Goal: Information Seeking & Learning: Check status

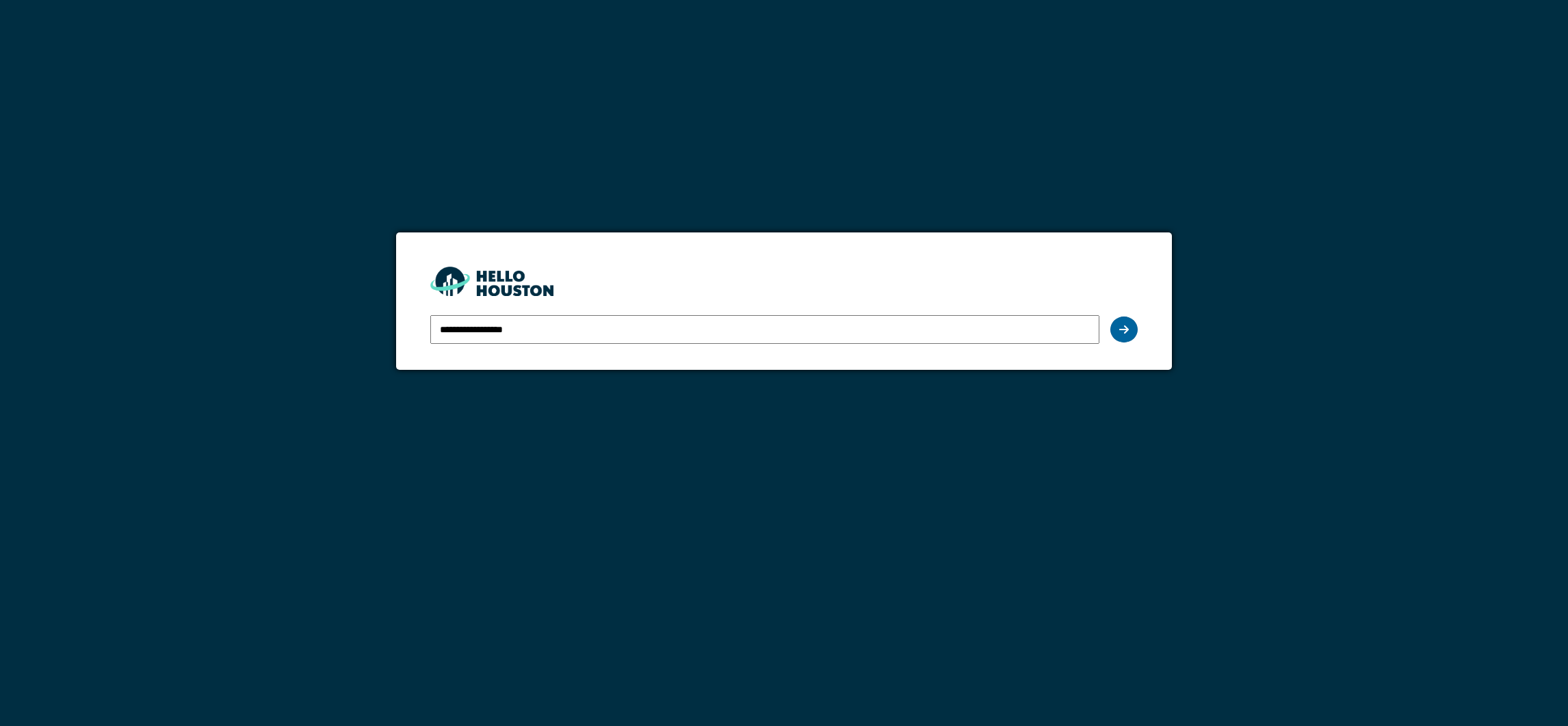
click at [1113, 326] on div at bounding box center [1124, 330] width 27 height 26
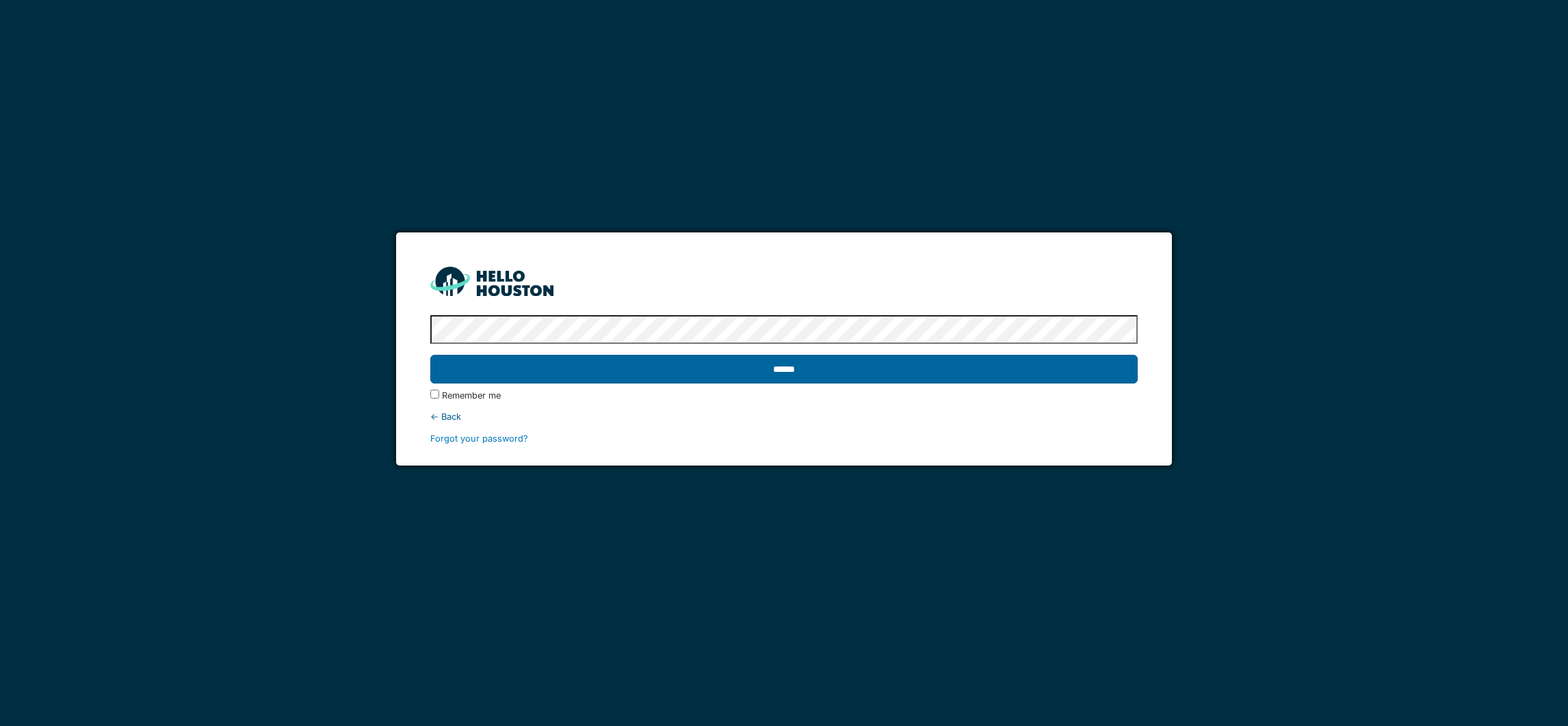
click at [782, 371] on input "******" at bounding box center [783, 369] width 707 height 28
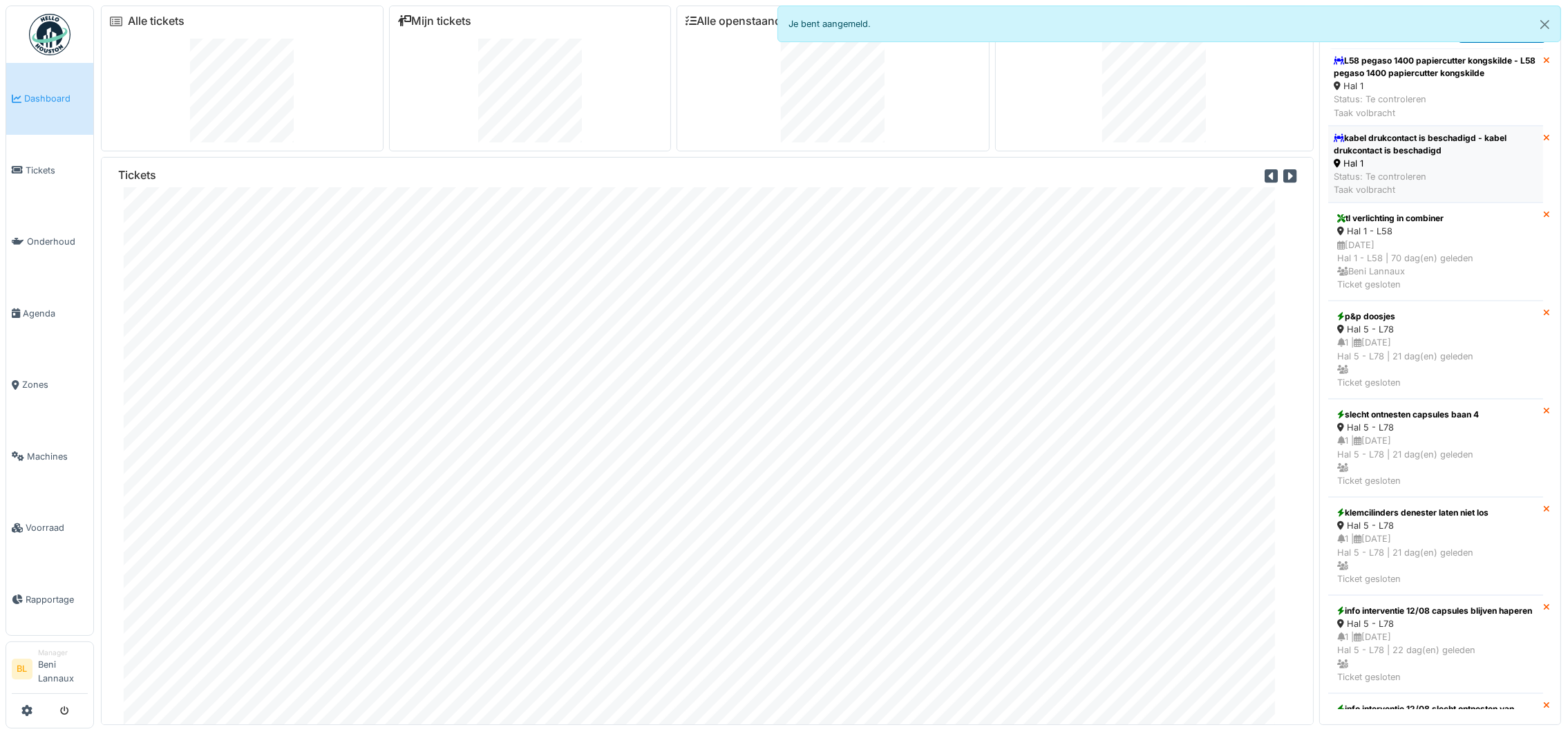
click at [1396, 153] on div "kabel drukcontact is beschadigd - kabel drukcontact is beschadigd" at bounding box center [1436, 144] width 204 height 25
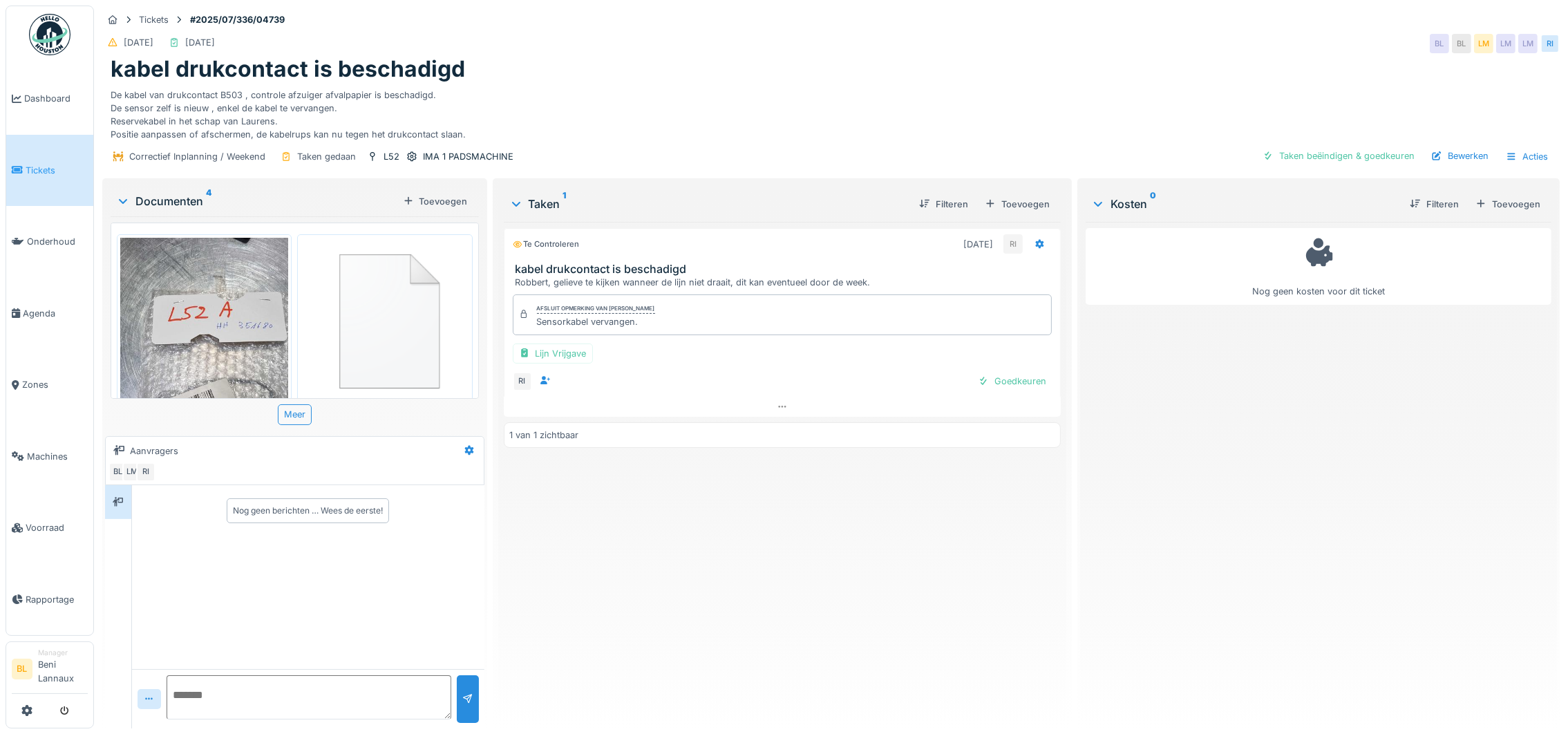
click at [233, 337] on img at bounding box center [204, 386] width 168 height 298
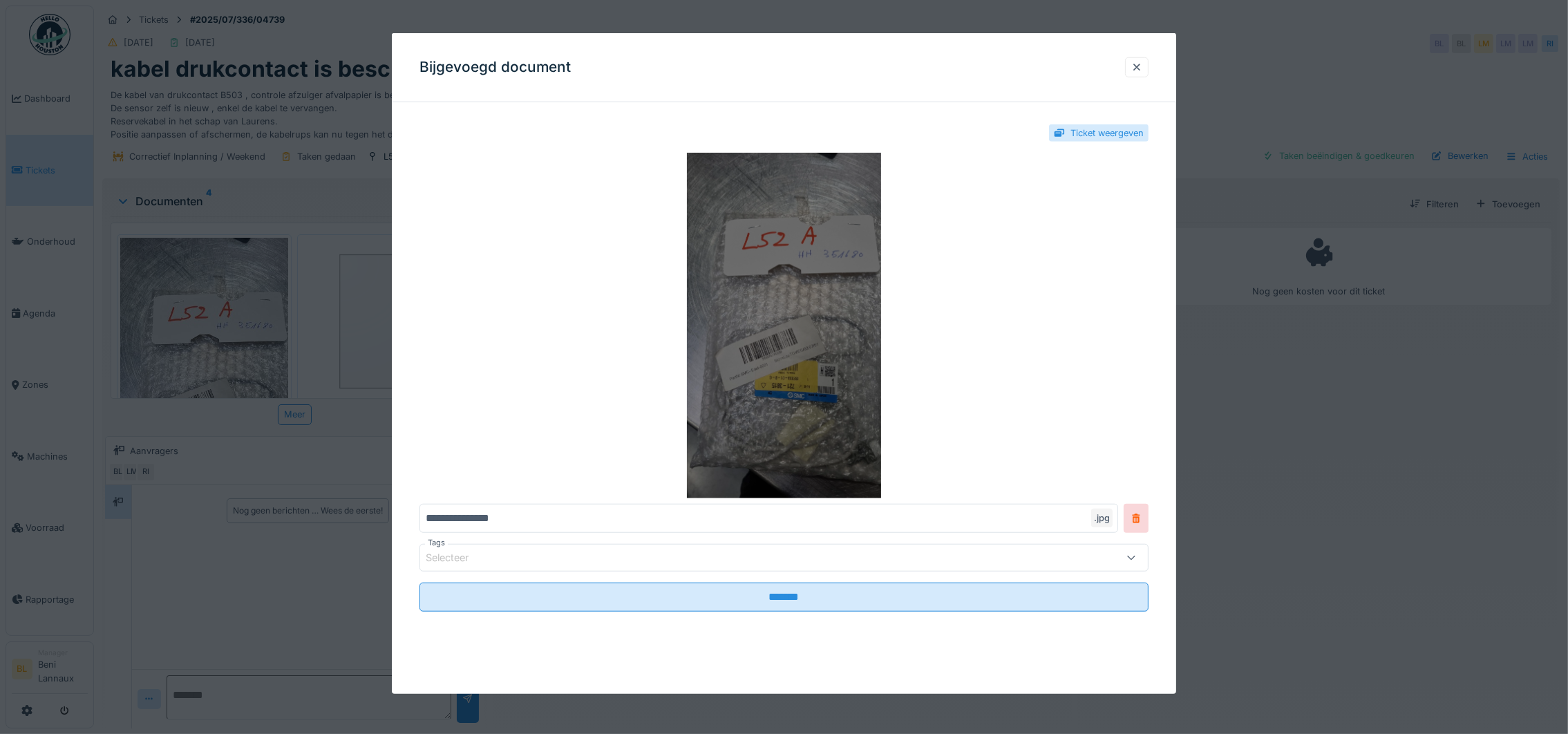
click at [811, 334] on img at bounding box center [784, 325] width 729 height 346
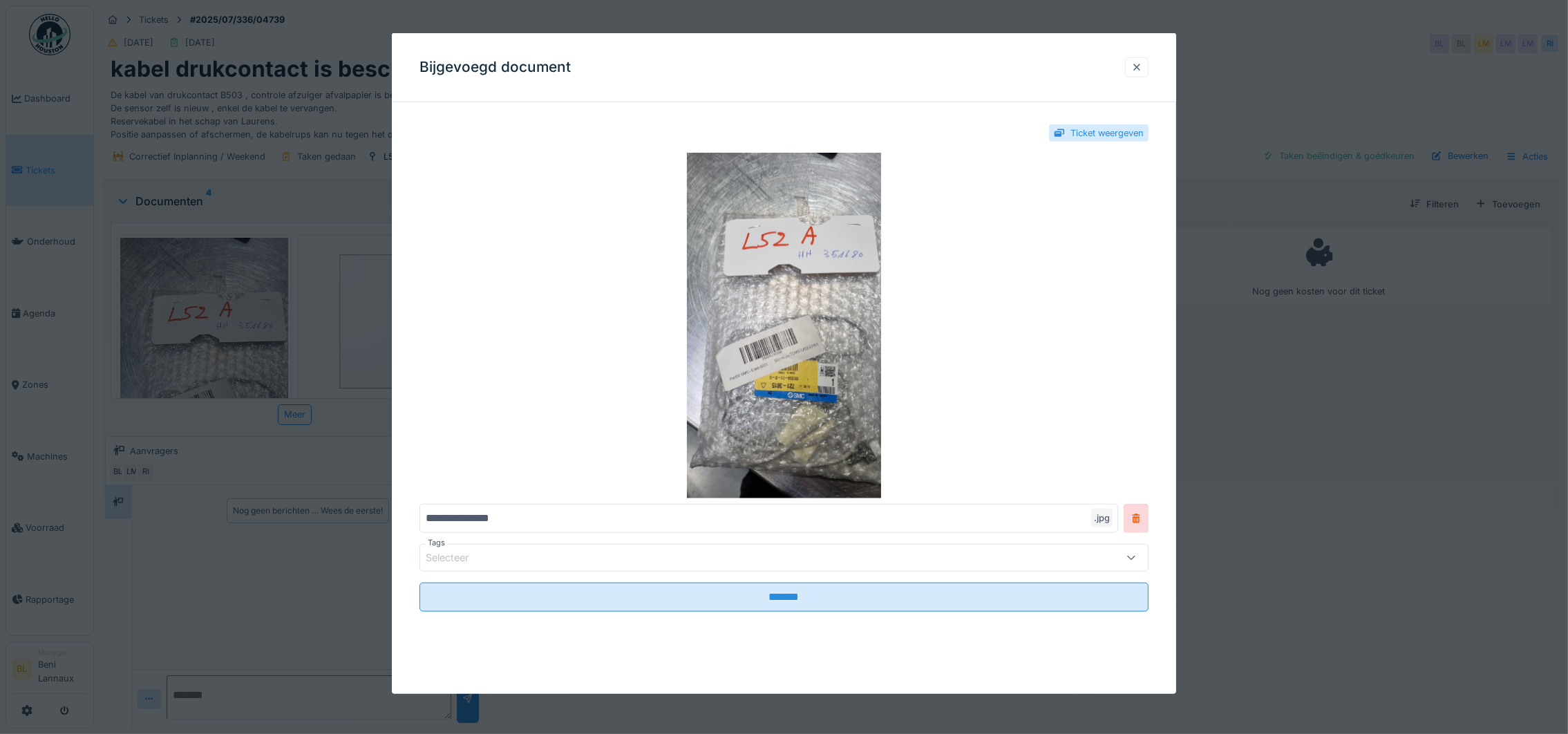
click at [1143, 64] on div at bounding box center [1137, 68] width 11 height 13
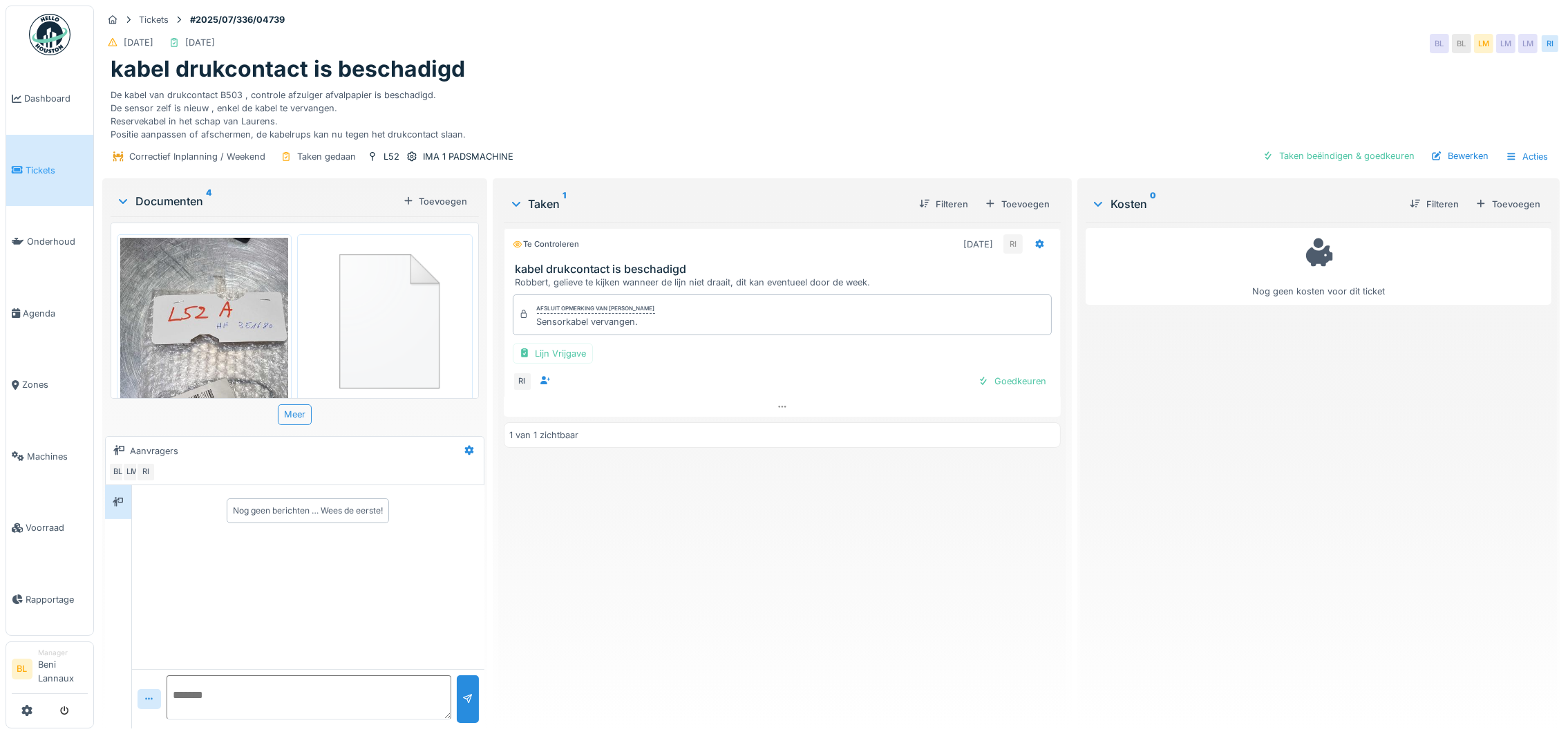
click at [192, 318] on img at bounding box center [204, 386] width 168 height 298
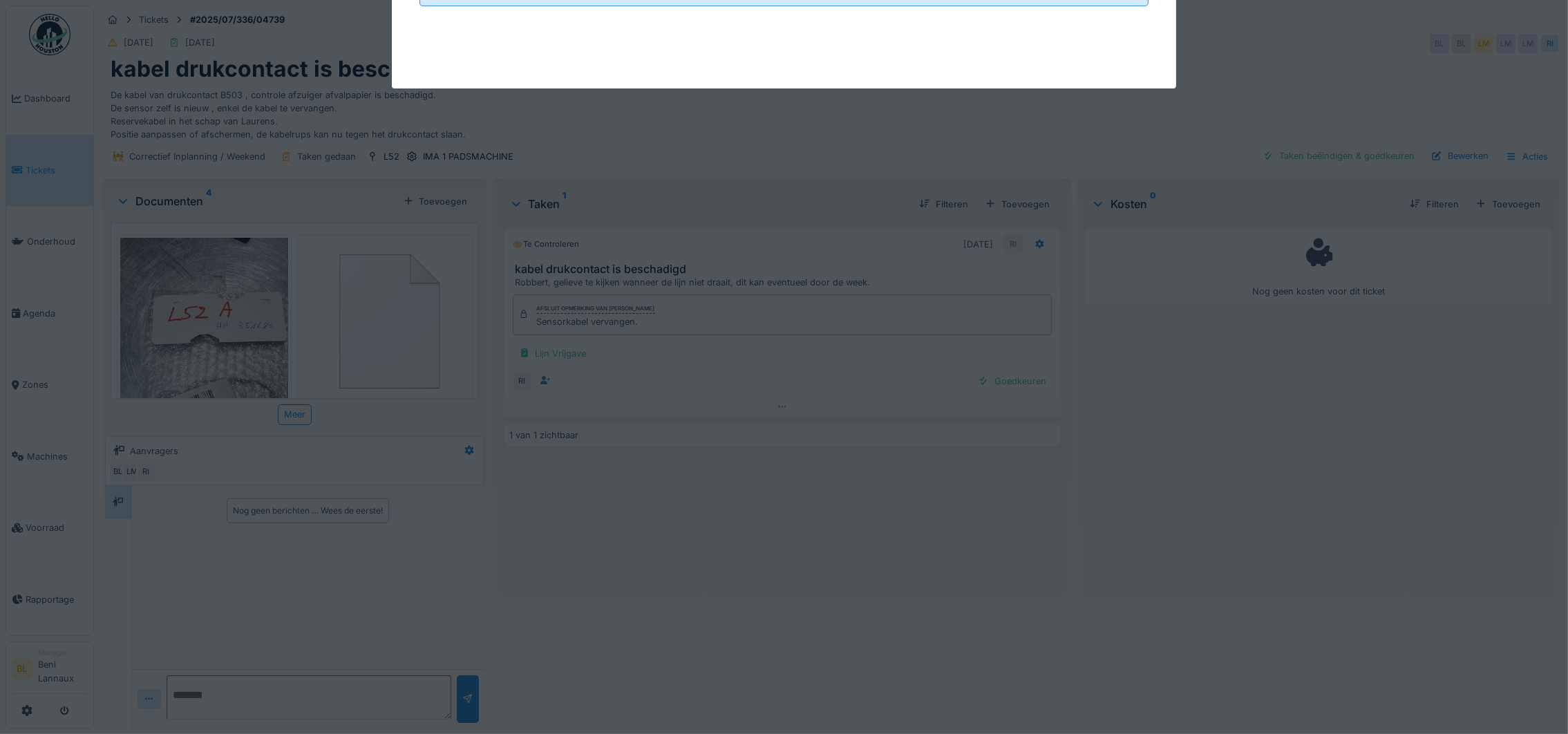
click at [192, 318] on div at bounding box center [784, 367] width 1568 height 734
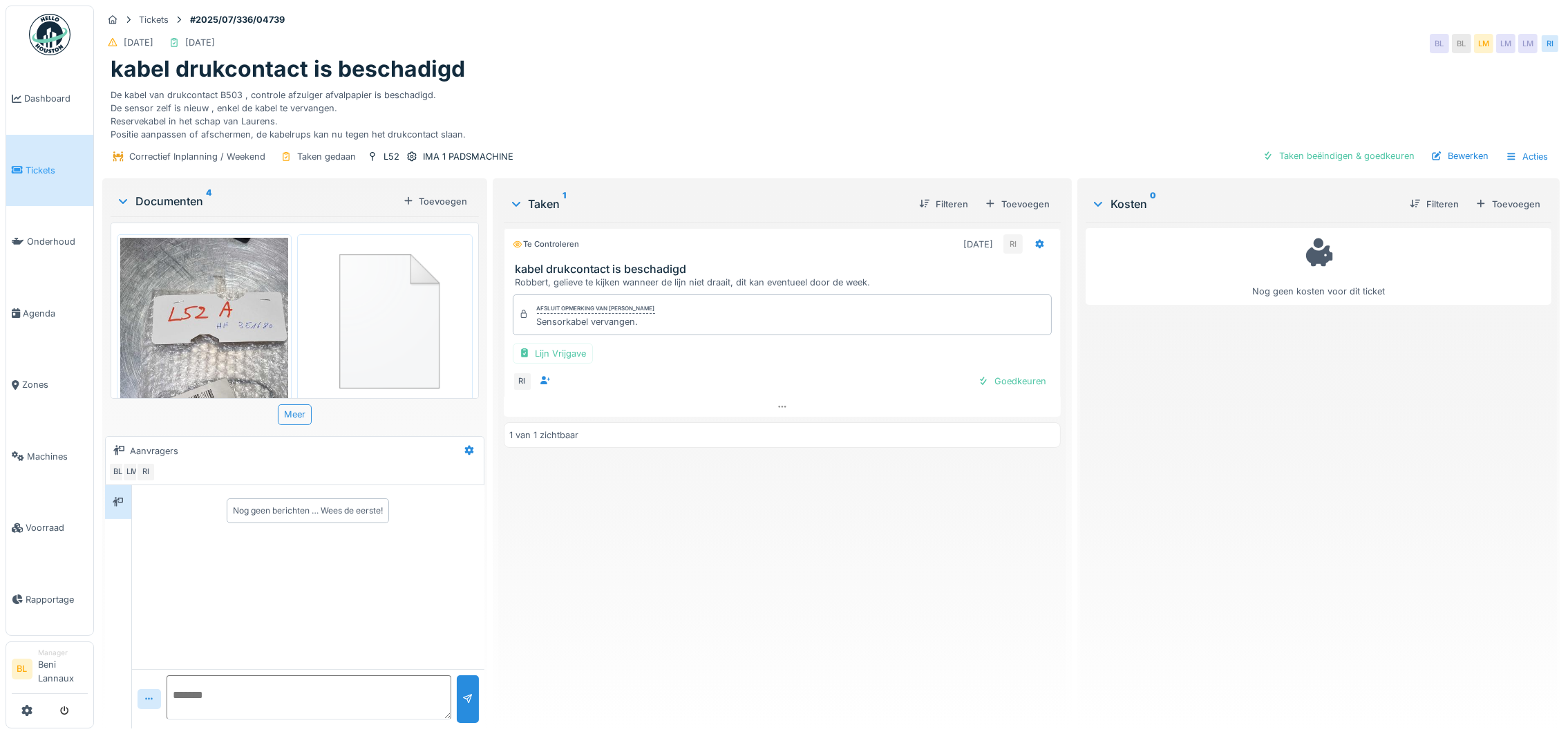
click at [189, 318] on img at bounding box center [204, 386] width 168 height 298
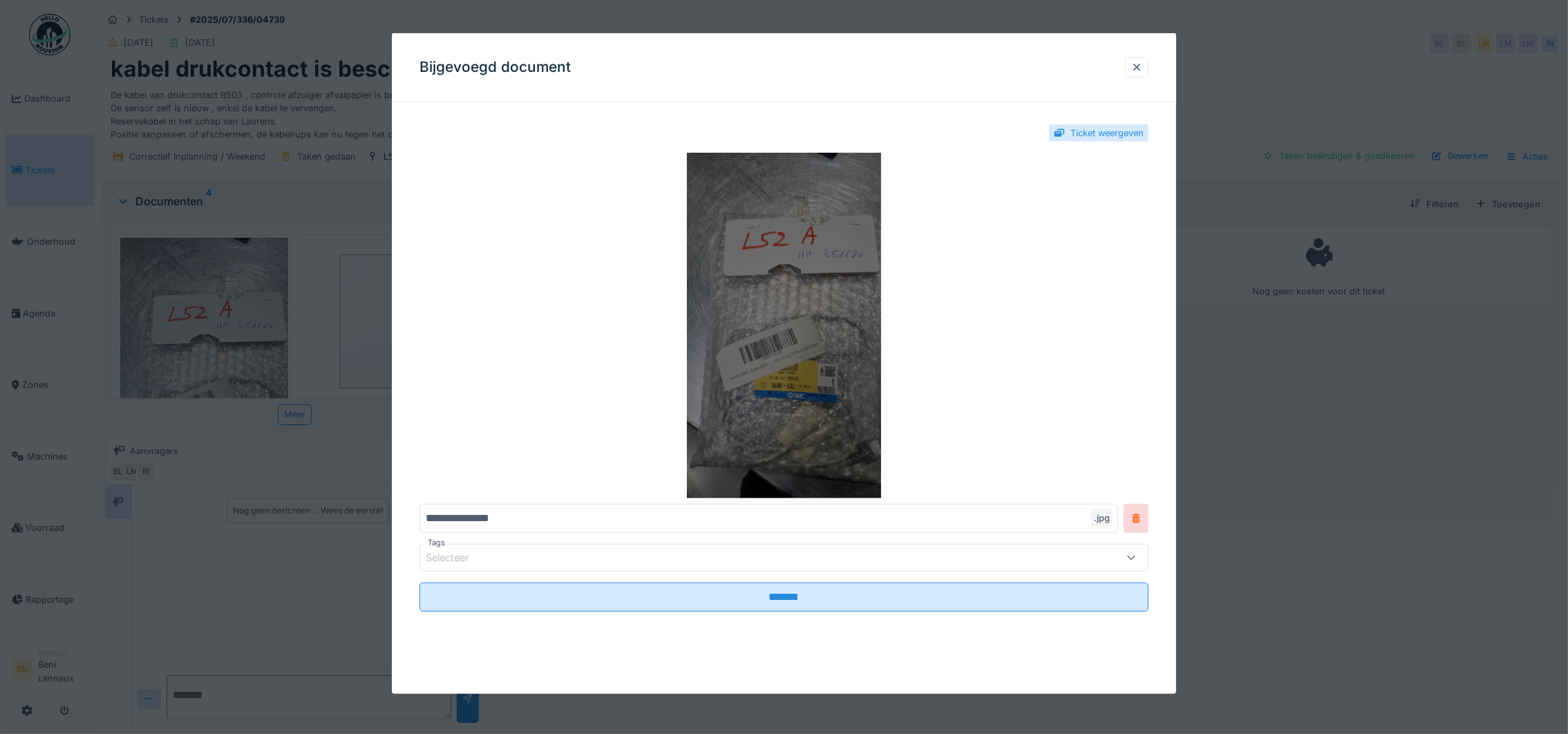
click at [795, 357] on img at bounding box center [784, 325] width 729 height 346
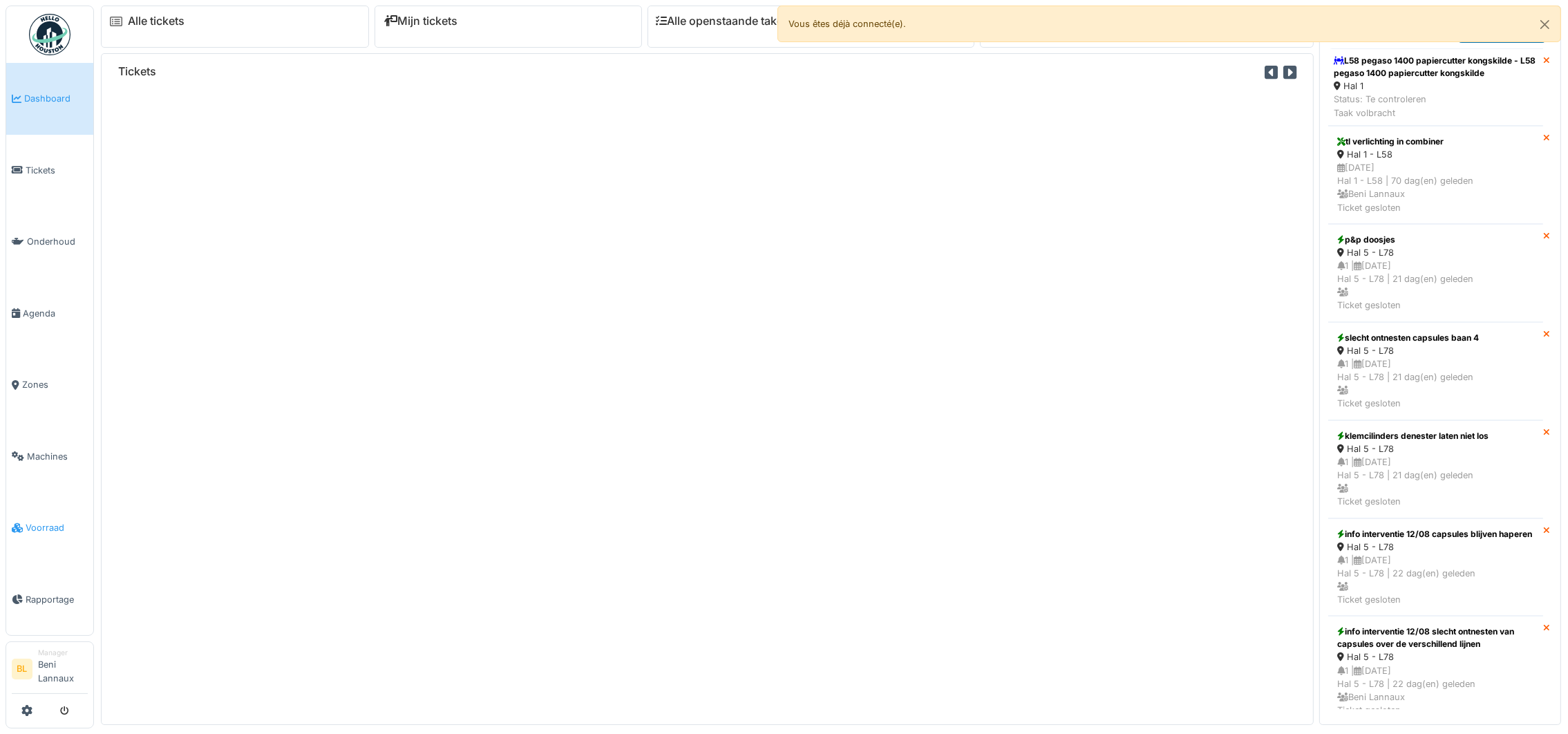
click at [31, 529] on span "Voorraad" at bounding box center [56, 528] width 62 height 13
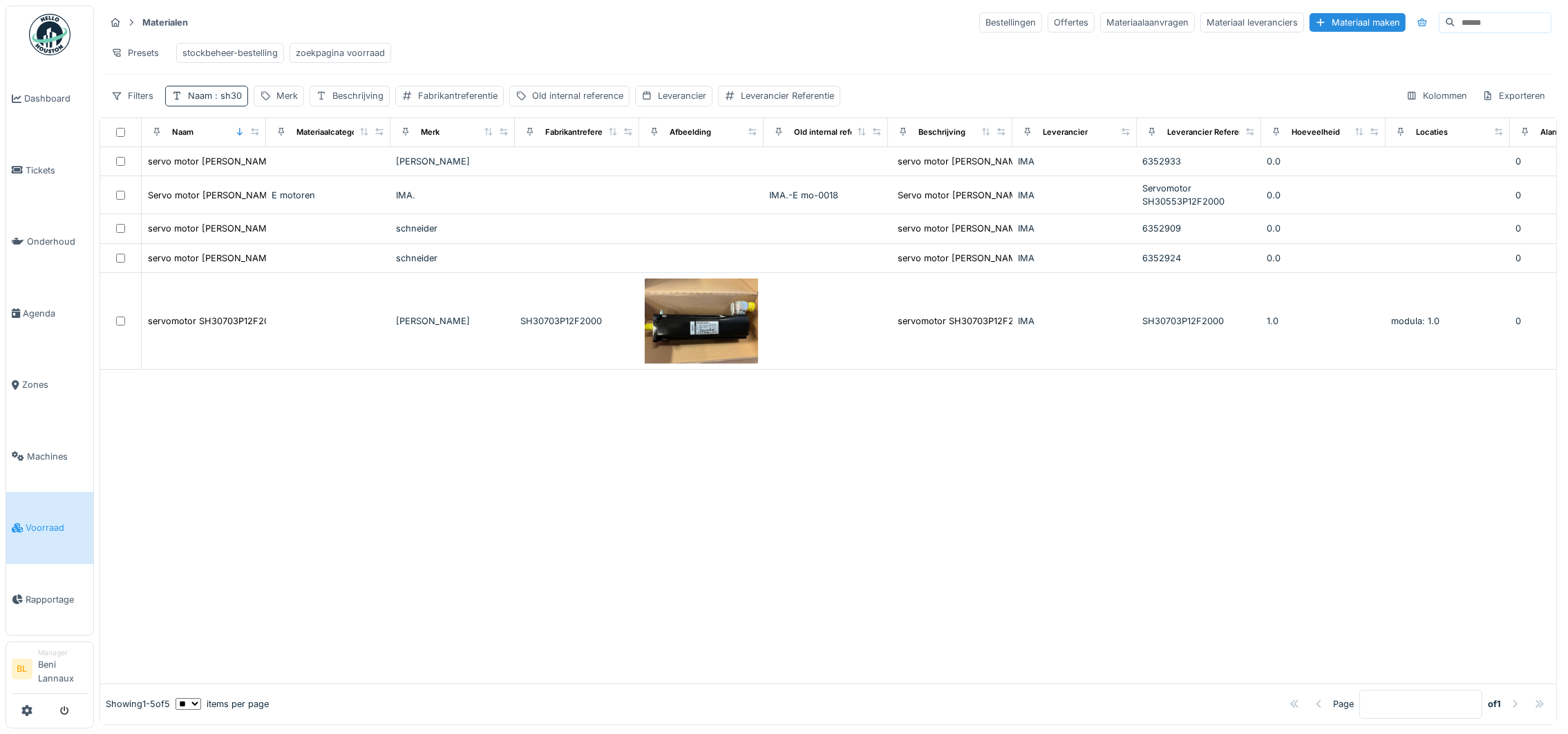
click at [228, 101] on span ": sh30" at bounding box center [227, 95] width 30 height 10
click at [444, 495] on div at bounding box center [828, 526] width 1456 height 314
click at [581, 102] on div "Old internal reference" at bounding box center [578, 96] width 92 height 13
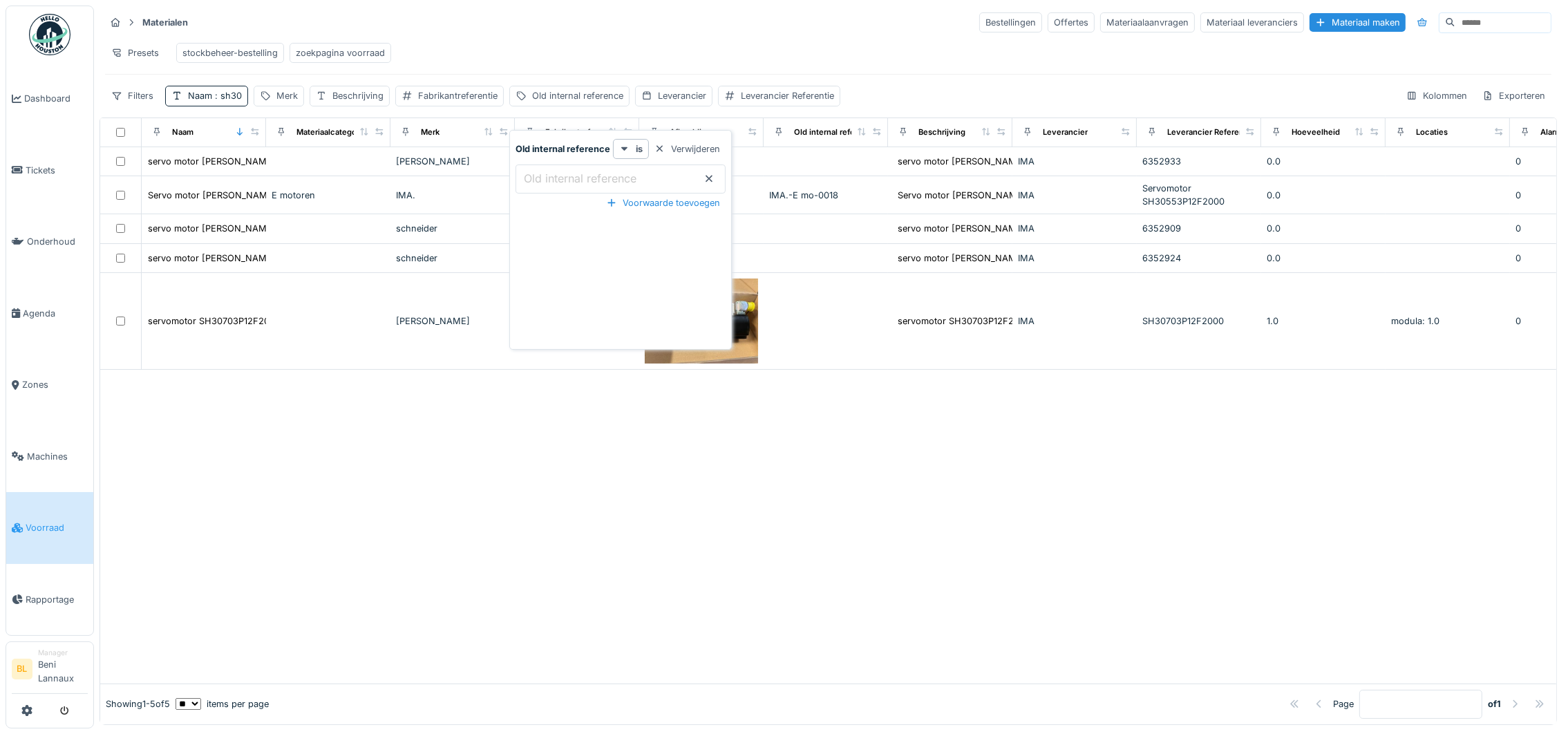
click at [582, 177] on label "Old internal reference" at bounding box center [580, 177] width 118 height 16
click at [582, 177] on reference_U2NDg "Old internal reference" at bounding box center [621, 179] width 210 height 29
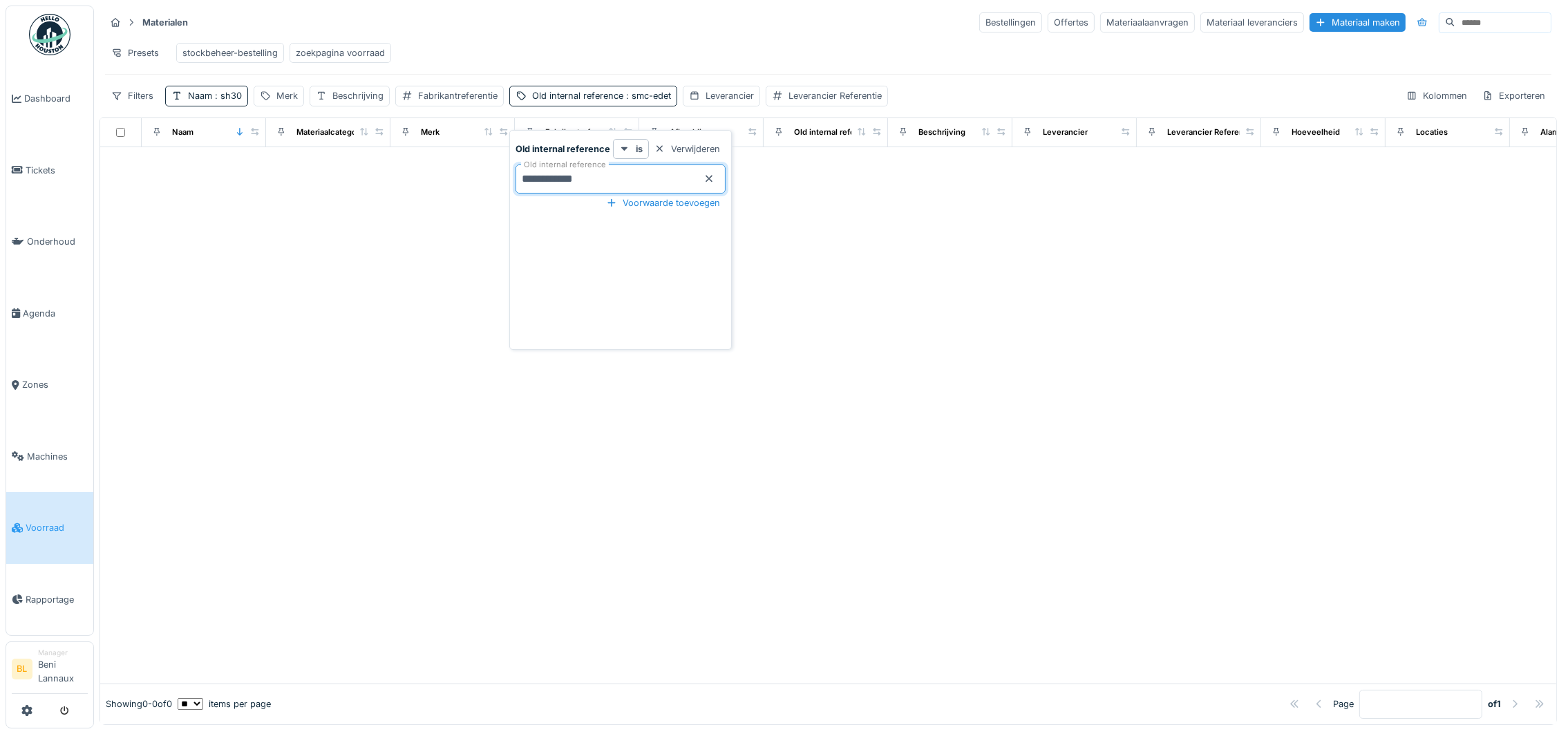
type reference_U2NDg "**********"
click at [214, 101] on span ": sh30" at bounding box center [227, 95] width 30 height 10
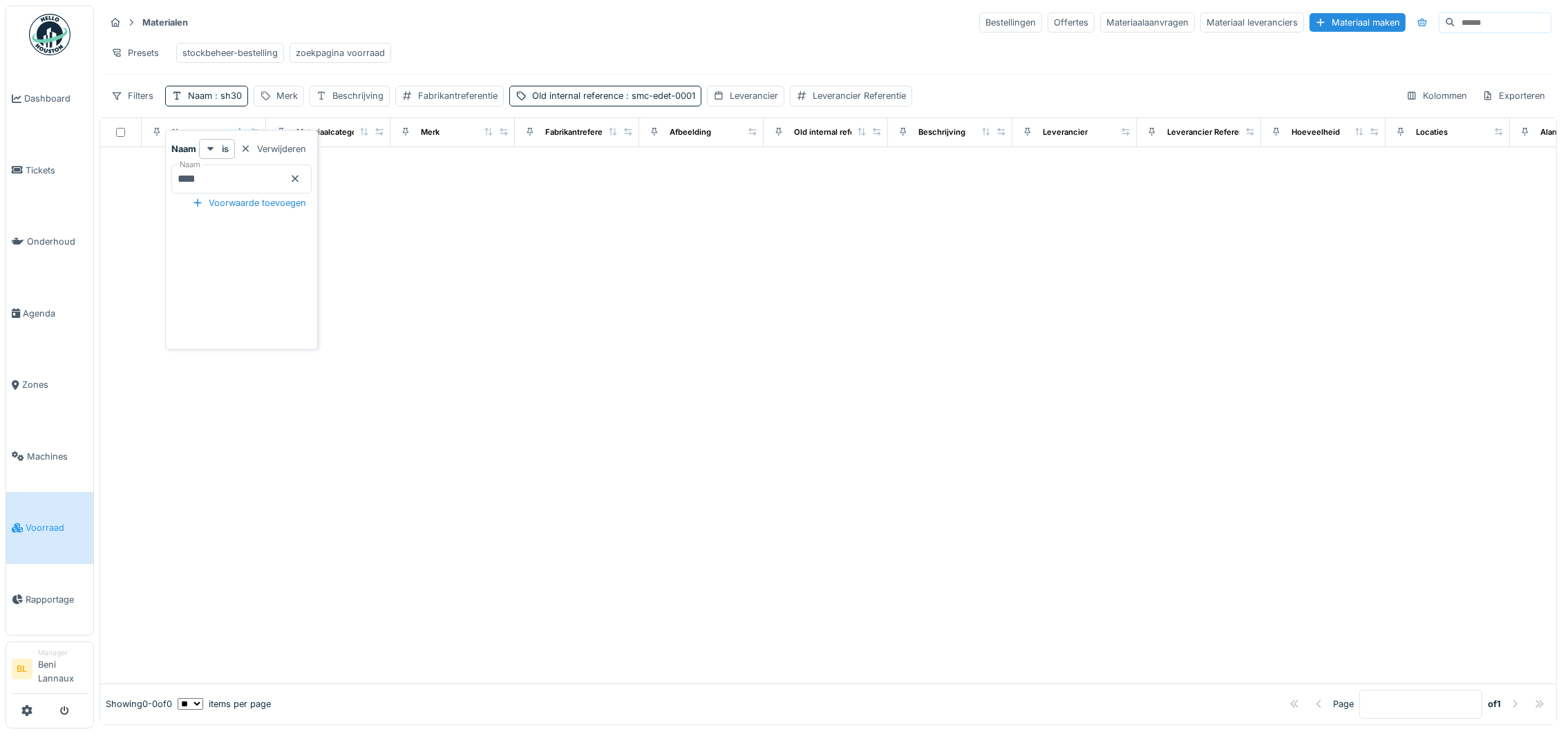
click at [312, 187] on input "****" at bounding box center [241, 179] width 140 height 29
click at [300, 174] on icon at bounding box center [295, 178] width 11 height 9
click at [762, 384] on div at bounding box center [828, 415] width 1456 height 537
click at [343, 53] on div "zoekpagina voorraad" at bounding box center [340, 53] width 90 height 13
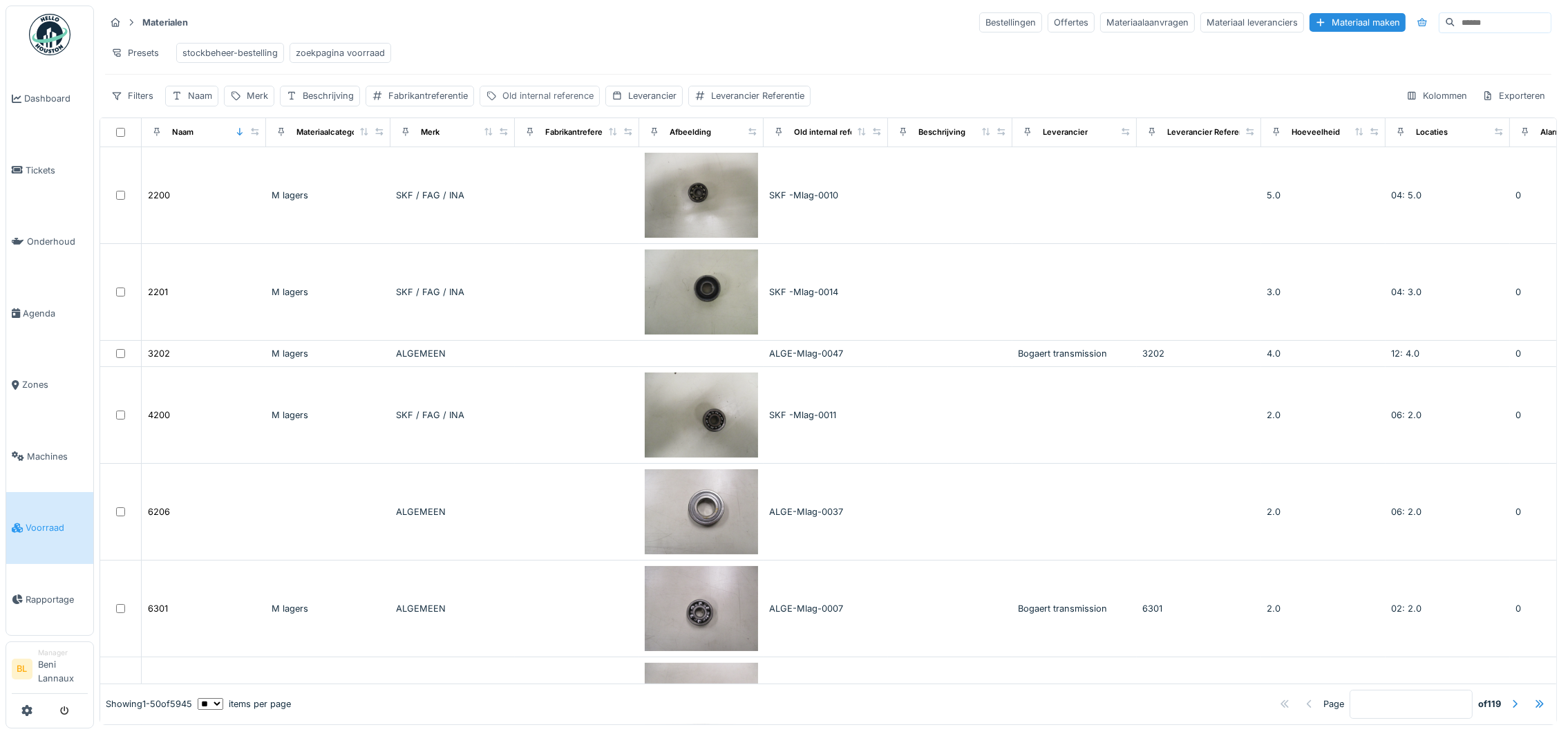
click at [536, 102] on div "Old internal reference" at bounding box center [548, 96] width 92 height 13
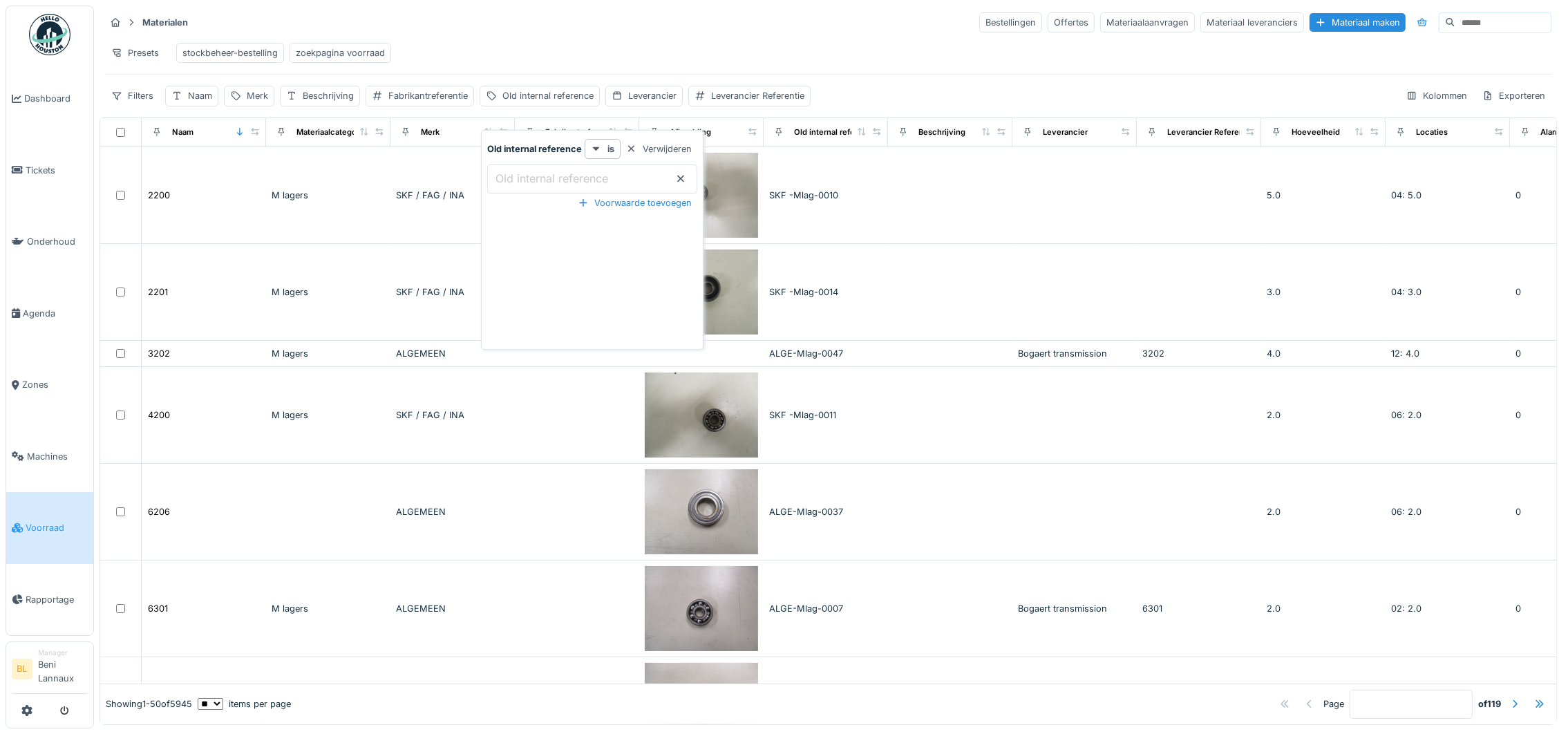
click at [546, 177] on label "Old internal reference" at bounding box center [552, 177] width 118 height 16
click at [546, 177] on reference_I5ODY "Old internal reference" at bounding box center [592, 179] width 210 height 29
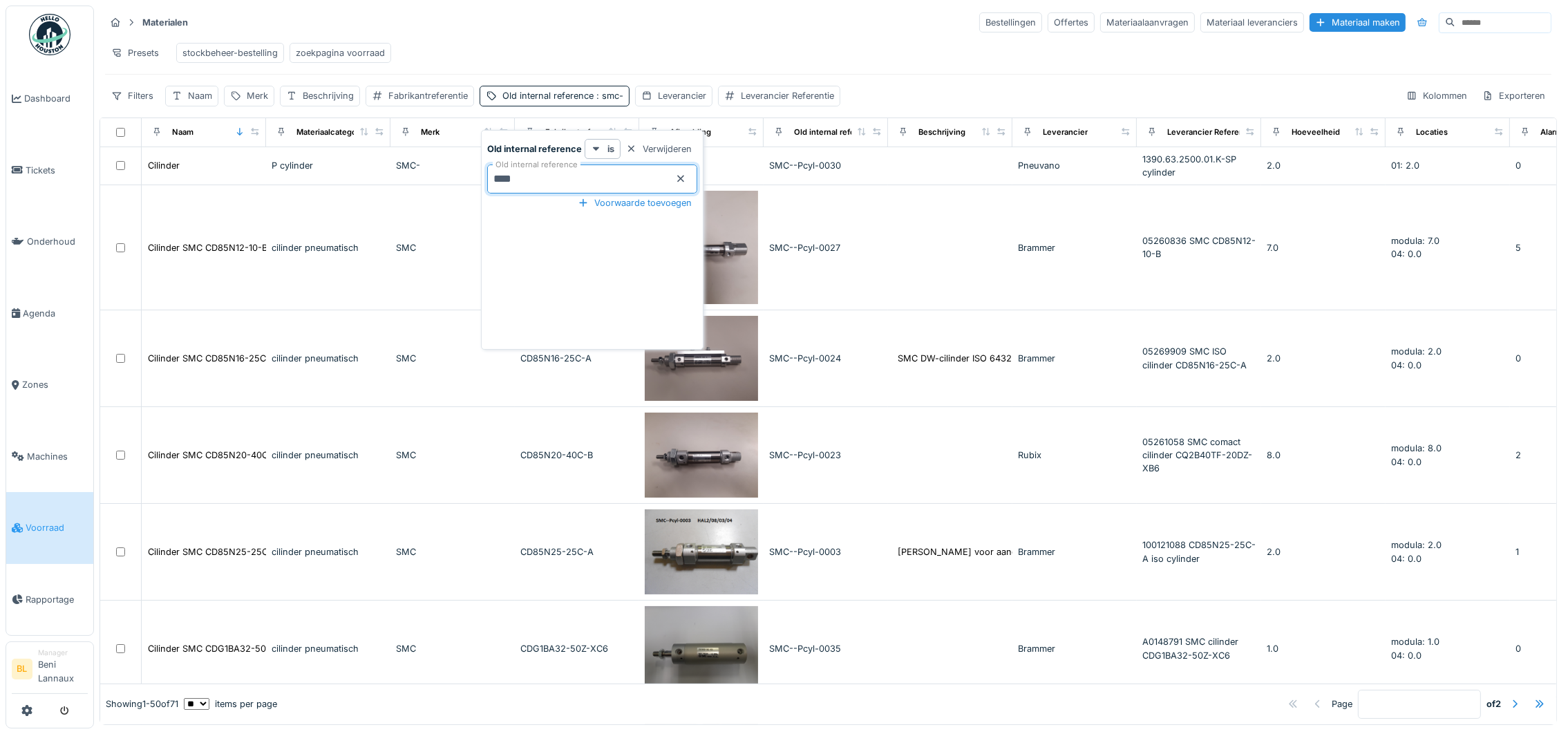
type reference_I5ODY "**********"
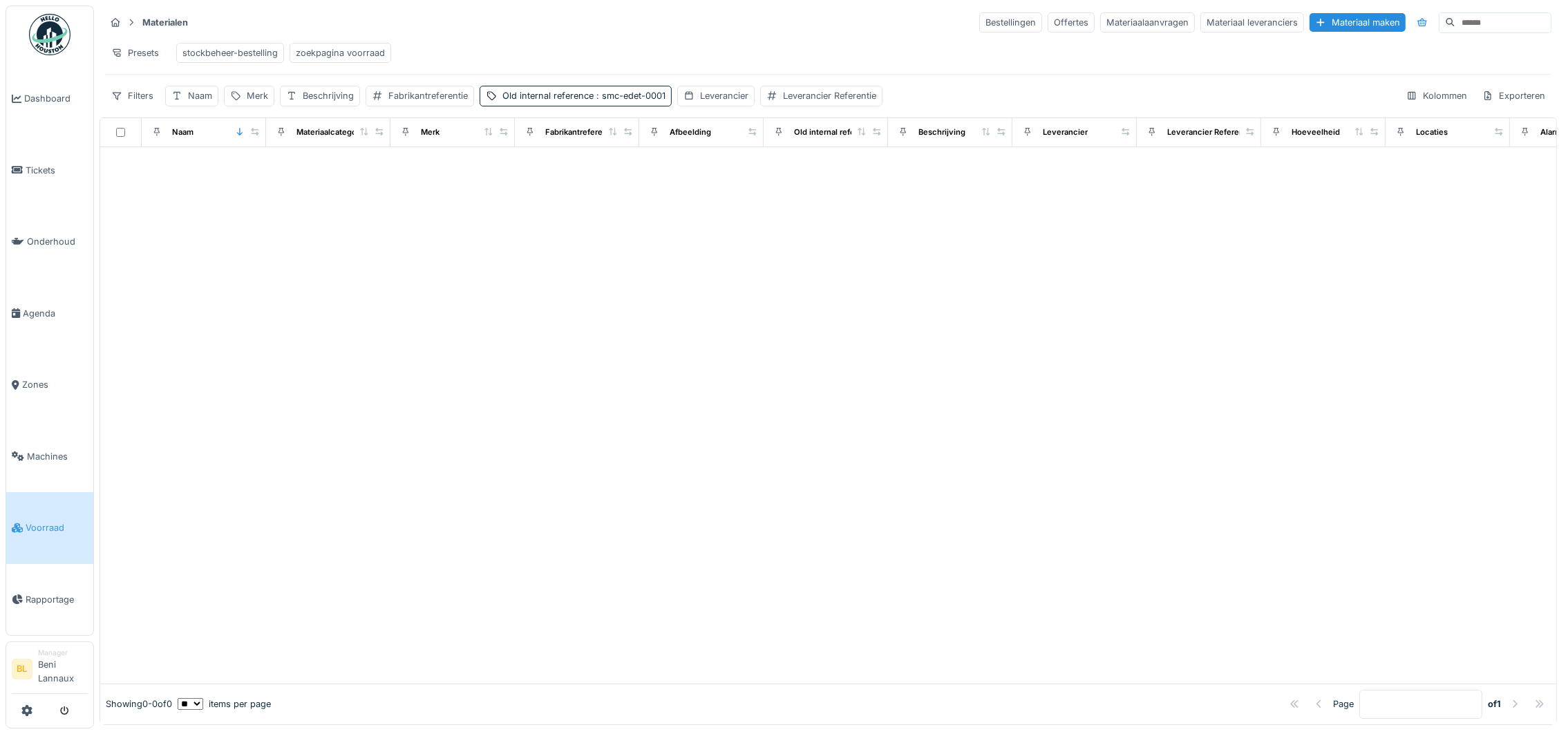
click at [611, 36] on div "Materialen Bestellingen Offertes Materiaalaanvragen Materiaal leveranciers Mate…" at bounding box center [827, 59] width 1457 height 107
click at [350, 62] on div "zoekpagina voorraad" at bounding box center [340, 52] width 102 height 20
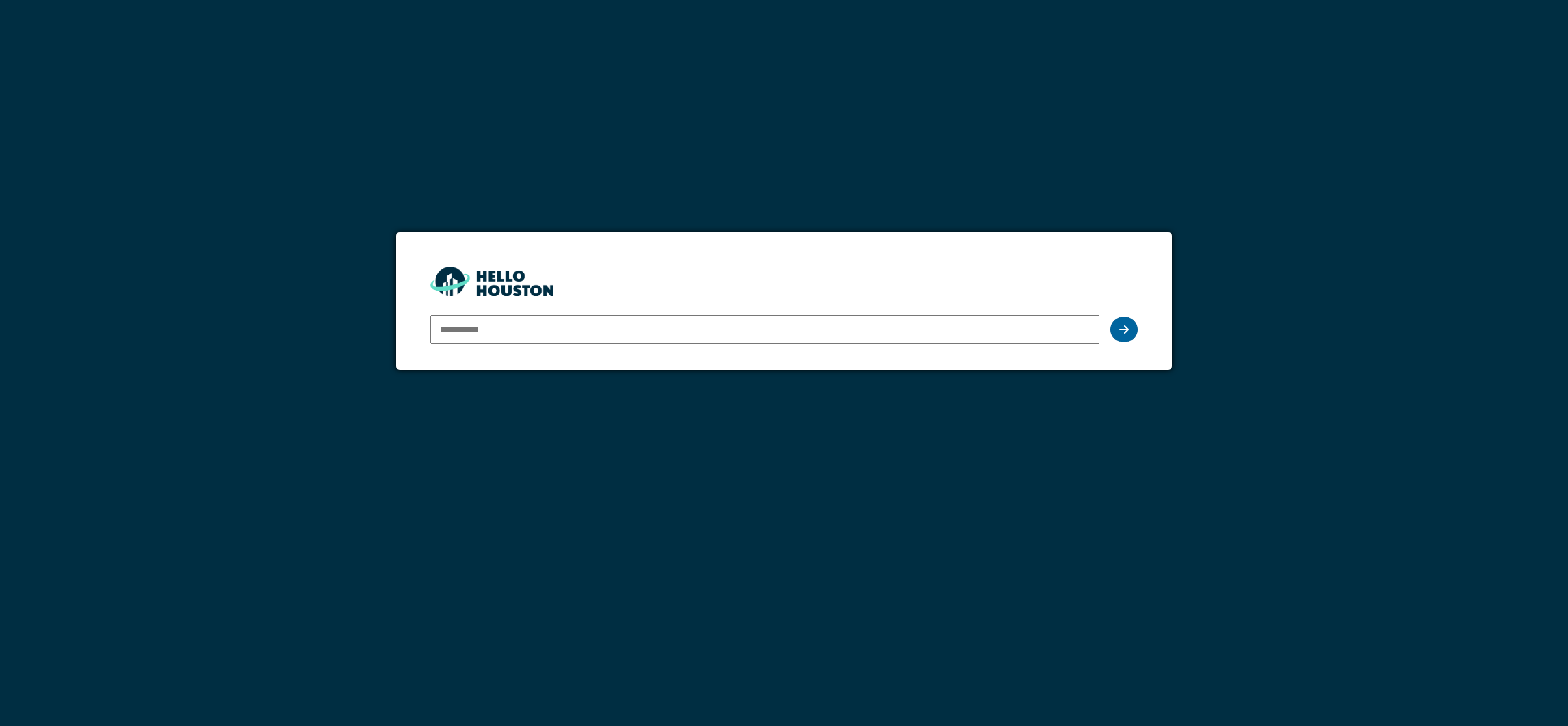
type input "**********"
click at [1117, 332] on div at bounding box center [1124, 330] width 27 height 26
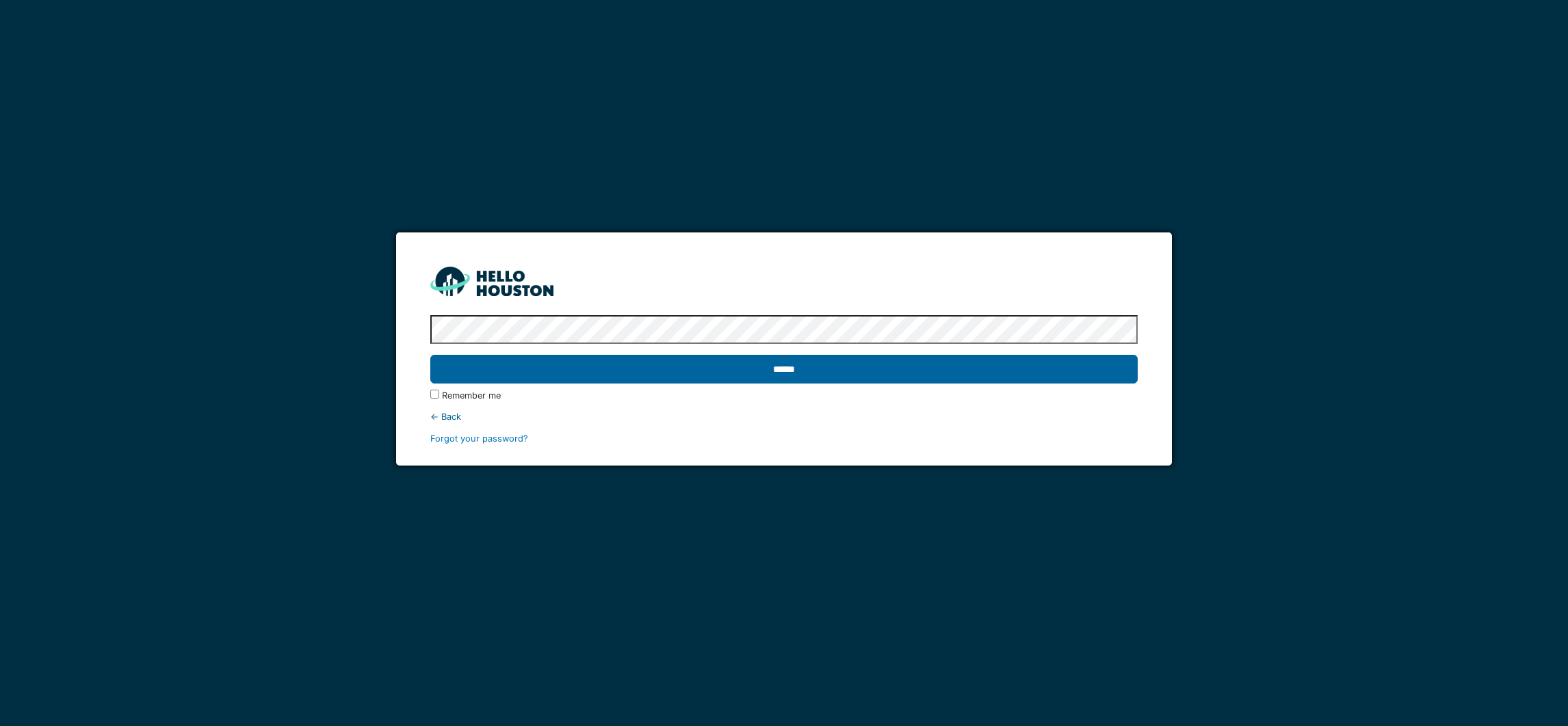
click at [788, 371] on input "******" at bounding box center [783, 369] width 707 height 28
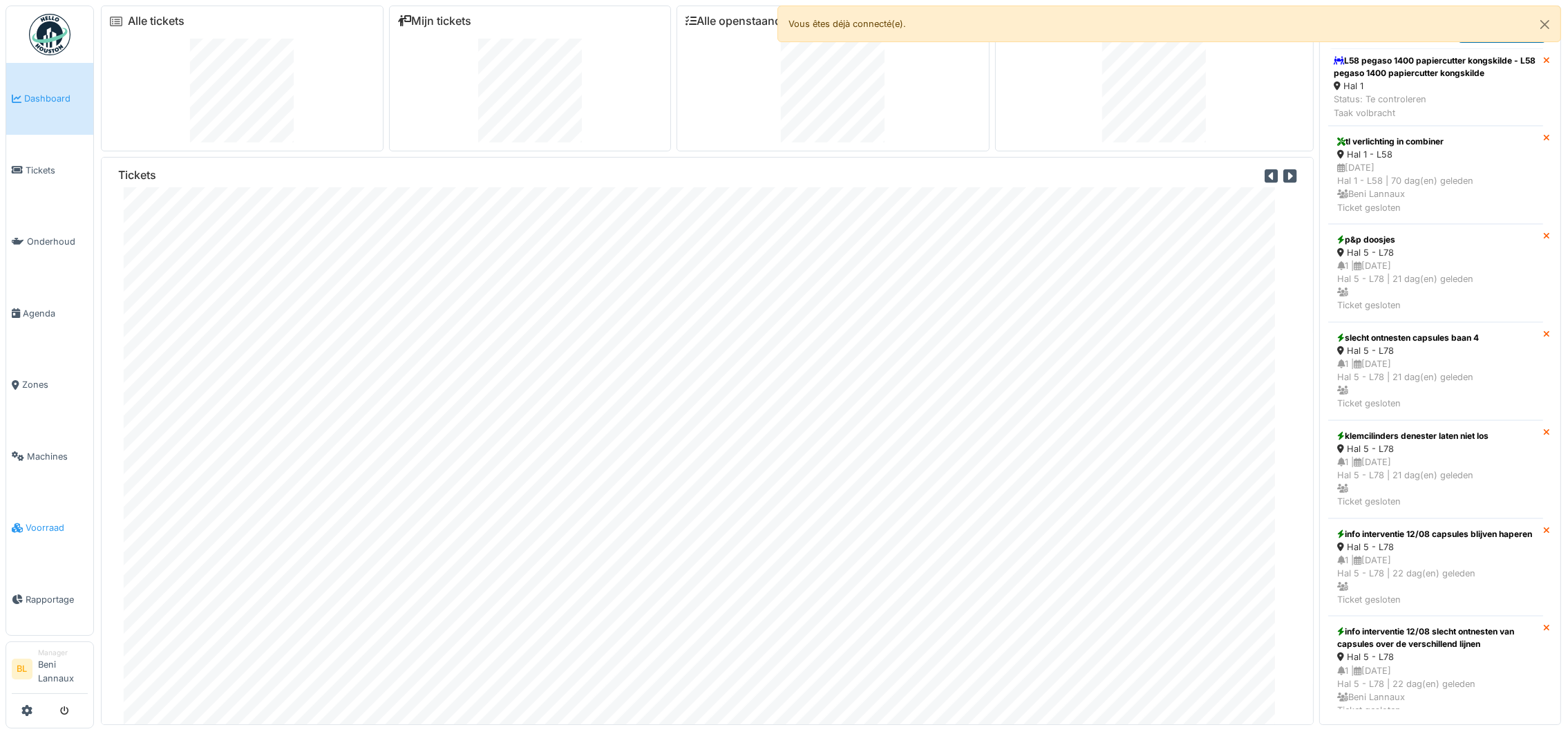
click at [47, 528] on span "Voorraad" at bounding box center [56, 528] width 62 height 13
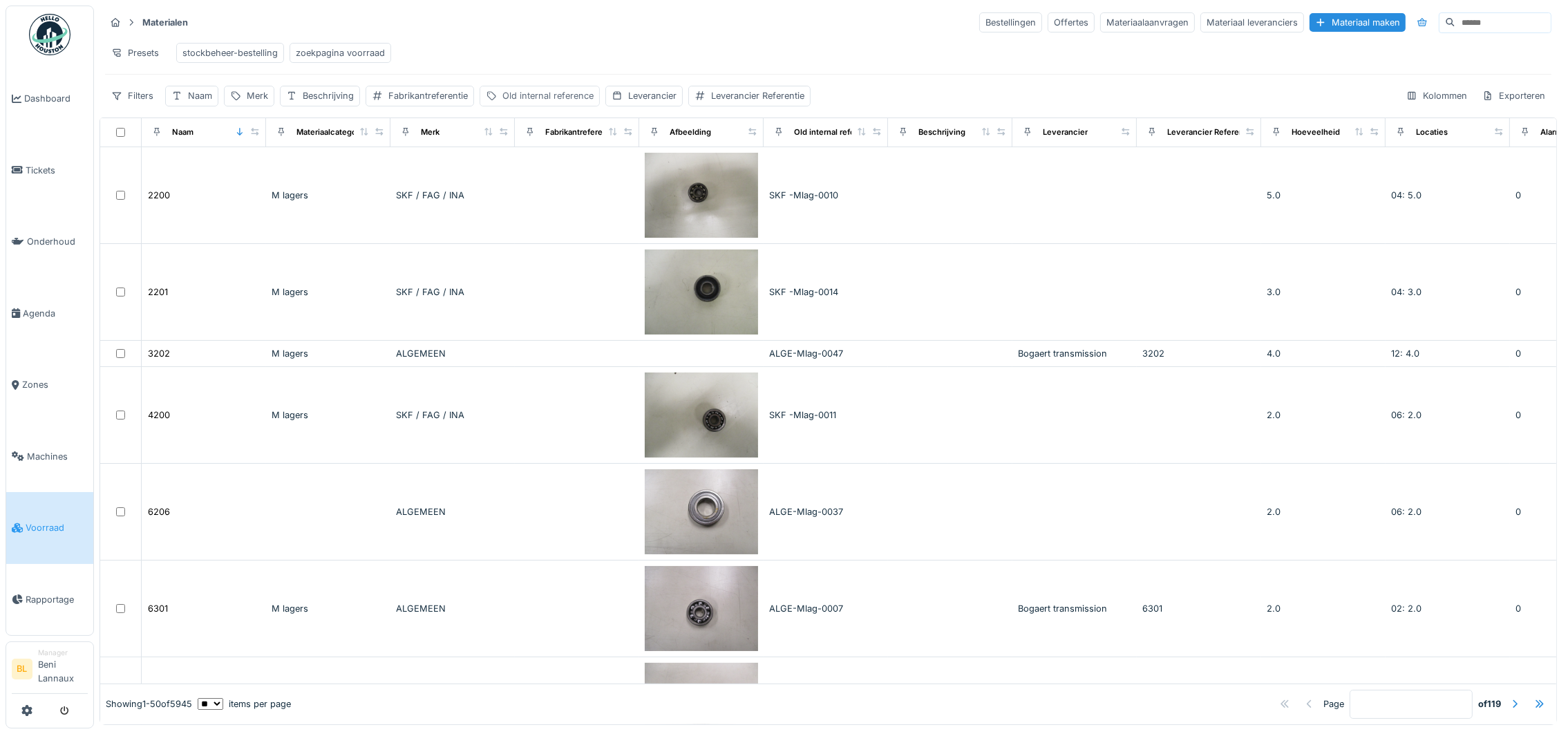
click at [552, 102] on div "Old internal reference" at bounding box center [548, 96] width 92 height 13
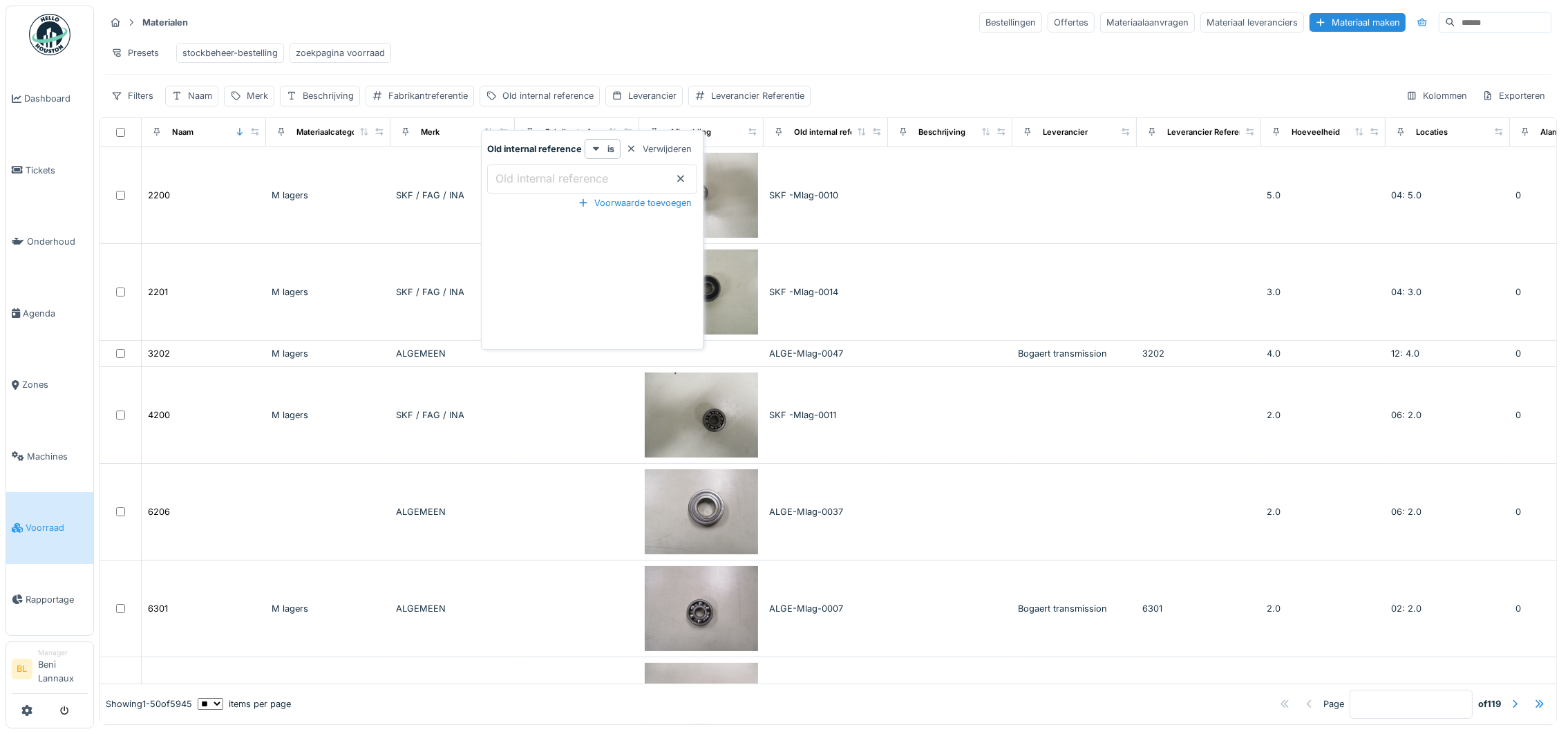
click at [577, 173] on label "Old internal reference" at bounding box center [552, 177] width 118 height 16
click at [577, 173] on reference_MyMDU "Old internal reference" at bounding box center [592, 179] width 210 height 29
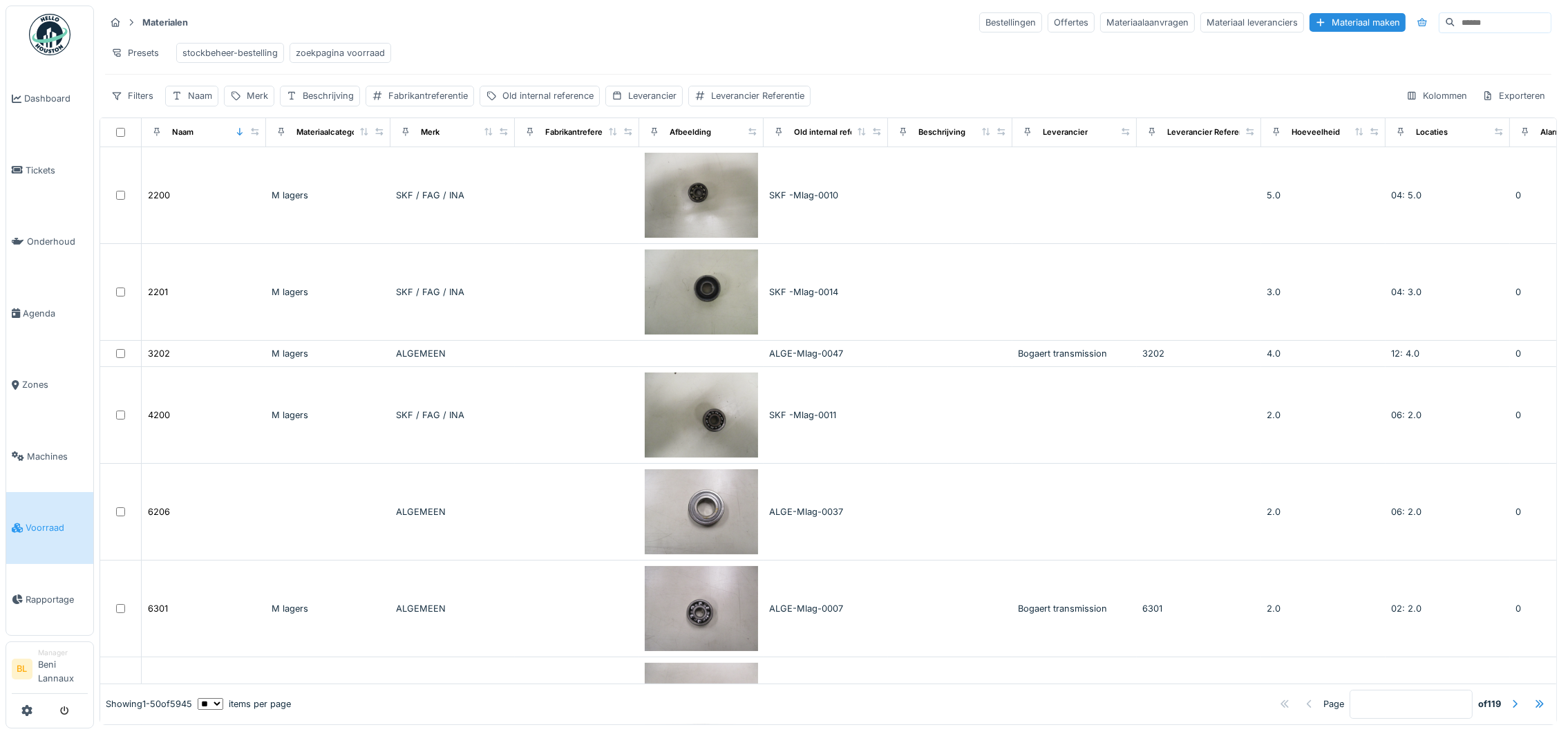
click at [339, 44] on div "zoekpagina voorraad" at bounding box center [340, 52] width 102 height 20
click at [125, 106] on div "Filters" at bounding box center [132, 95] width 54 height 20
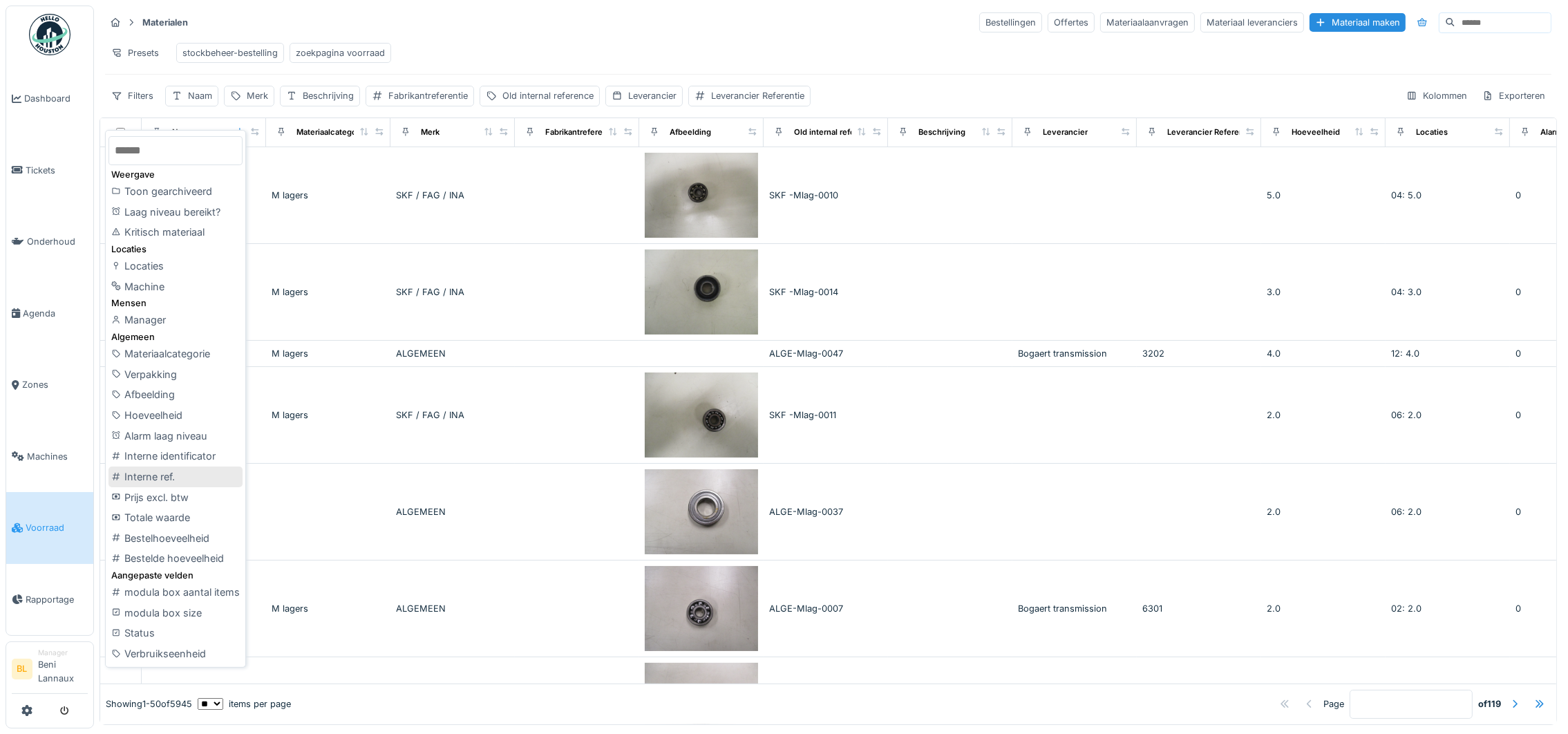
click at [162, 478] on div "Interne ref." at bounding box center [175, 477] width 134 height 21
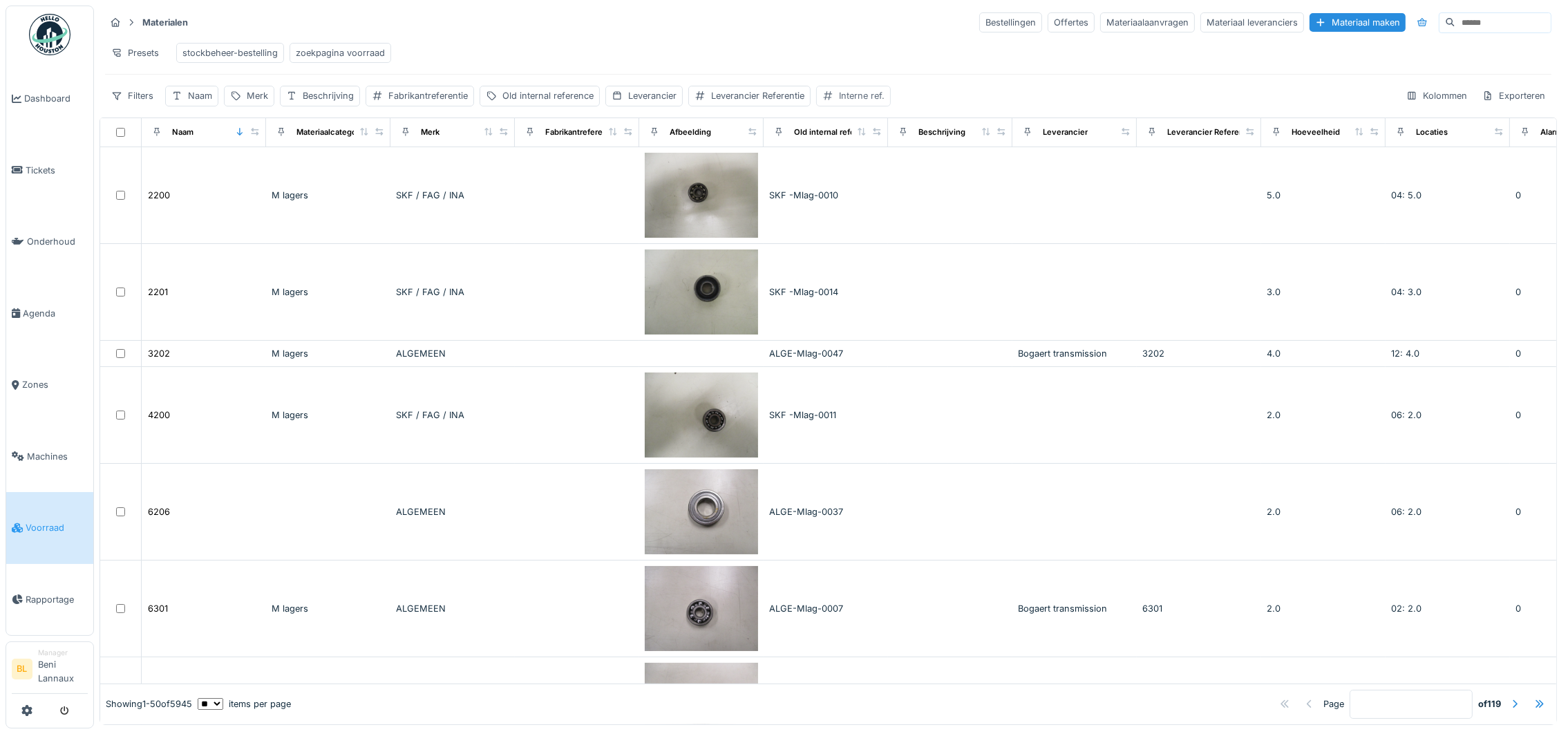
click at [856, 102] on div "Interne ref." at bounding box center [862, 96] width 46 height 13
click at [867, 176] on label "Interne ref." at bounding box center [862, 177] width 62 height 16
click at [867, 176] on ref\ "Interne ref." at bounding box center [907, 179] width 164 height 29
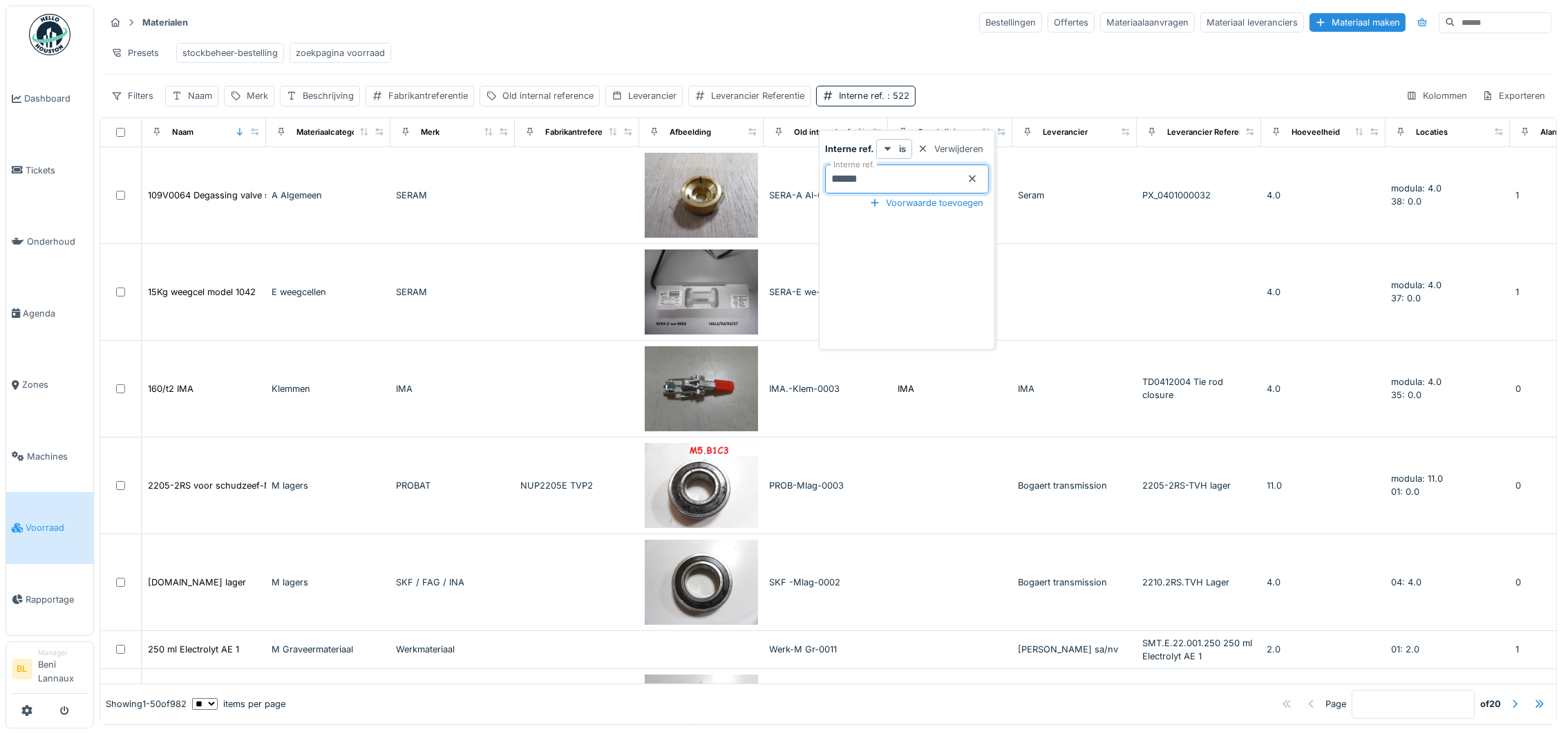
type ref\ "******"
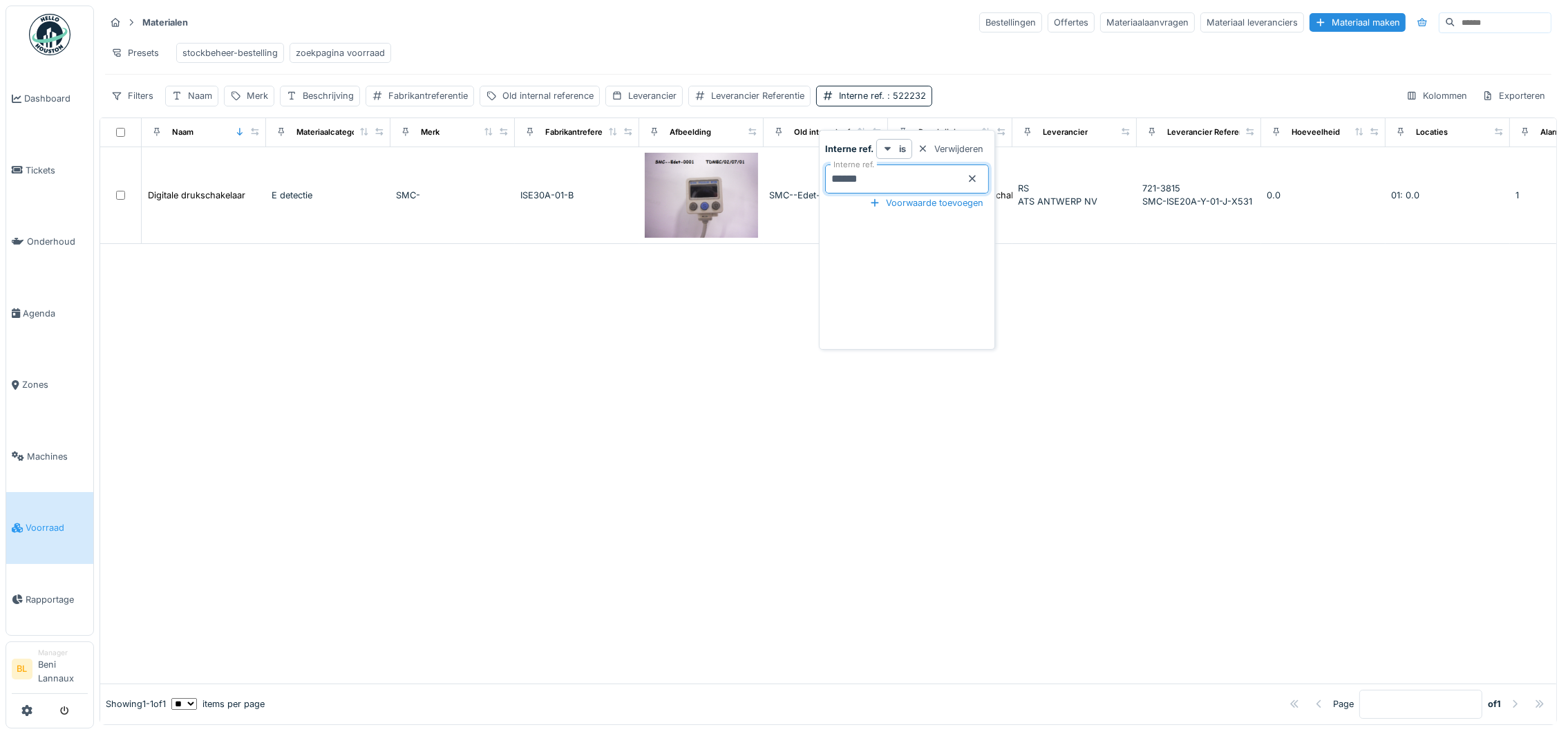
click at [682, 413] on div at bounding box center [828, 463] width 1456 height 439
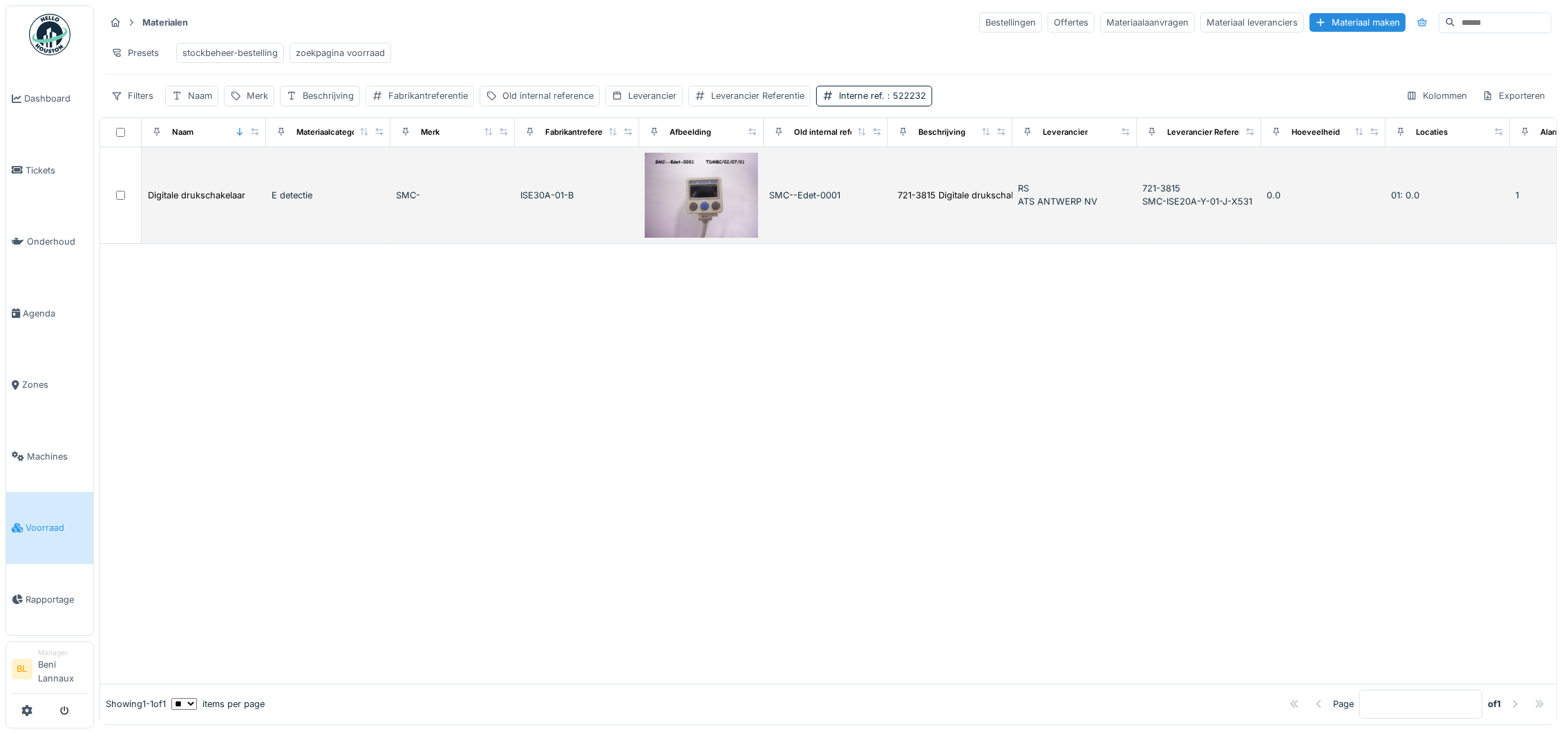
drag, startPoint x: 484, startPoint y: 202, endPoint x: 466, endPoint y: 217, distance: 23.4
click at [484, 202] on td "SMC-" at bounding box center [453, 195] width 125 height 97
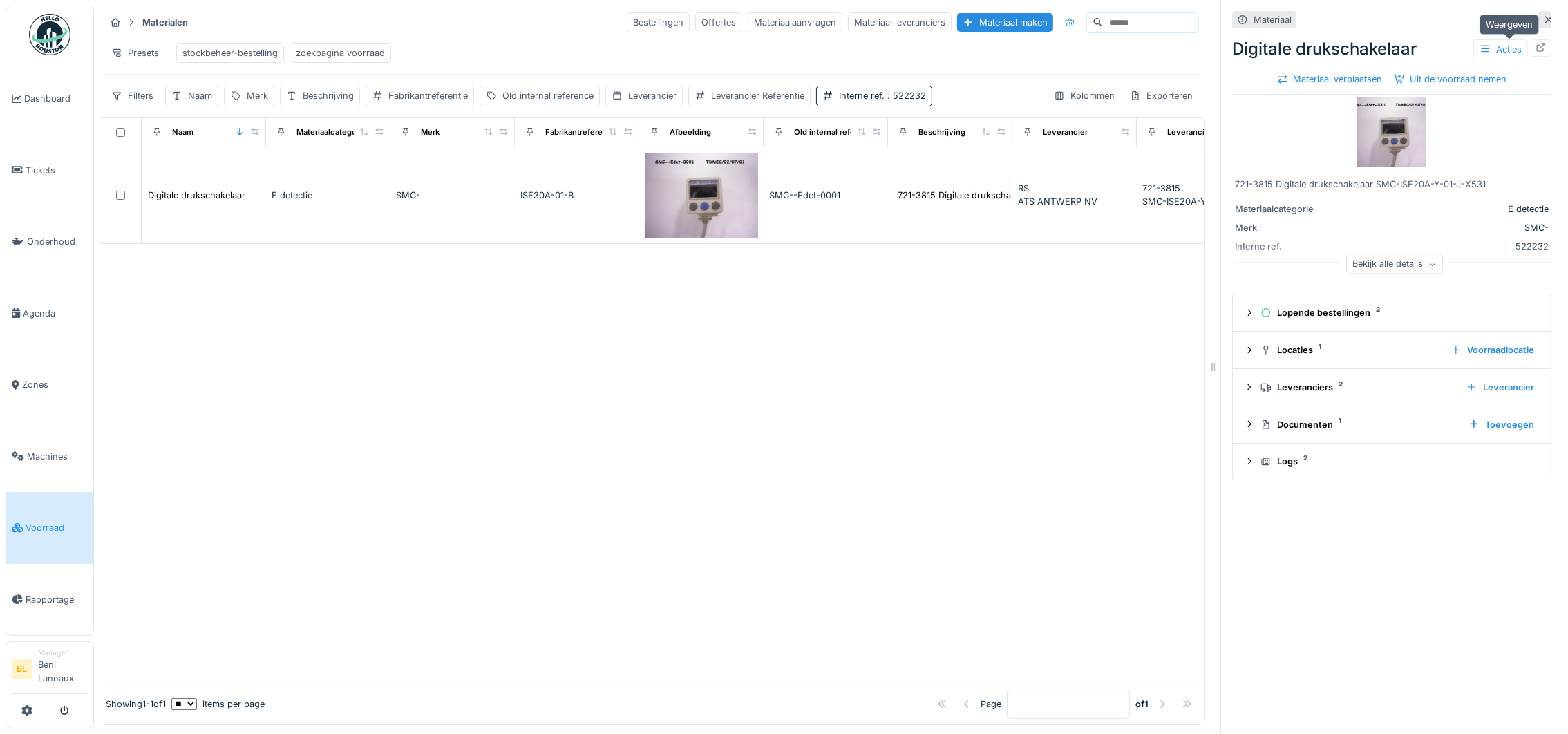
click at [1537, 49] on icon at bounding box center [1541, 47] width 9 height 9
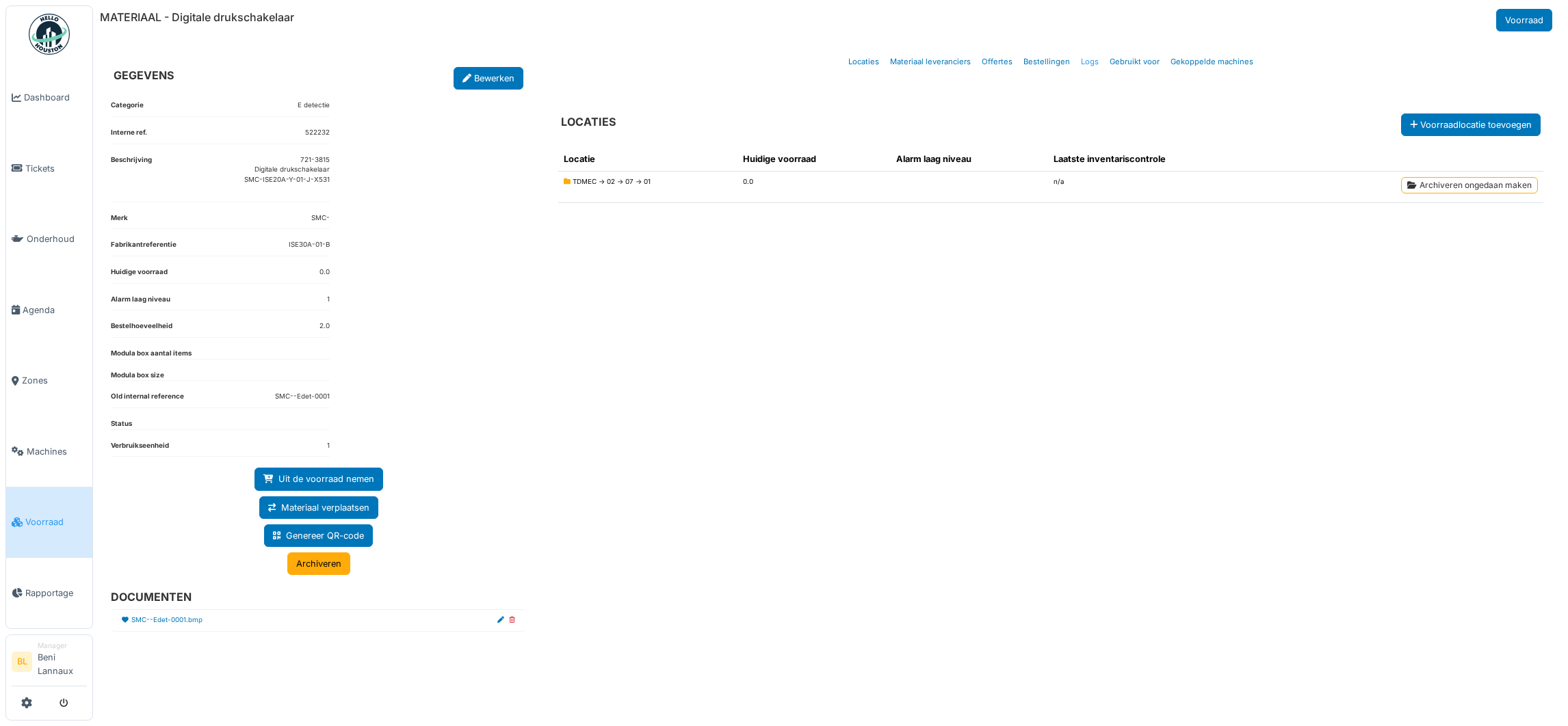
click at [1086, 63] on link "Logs" at bounding box center [1090, 62] width 28 height 32
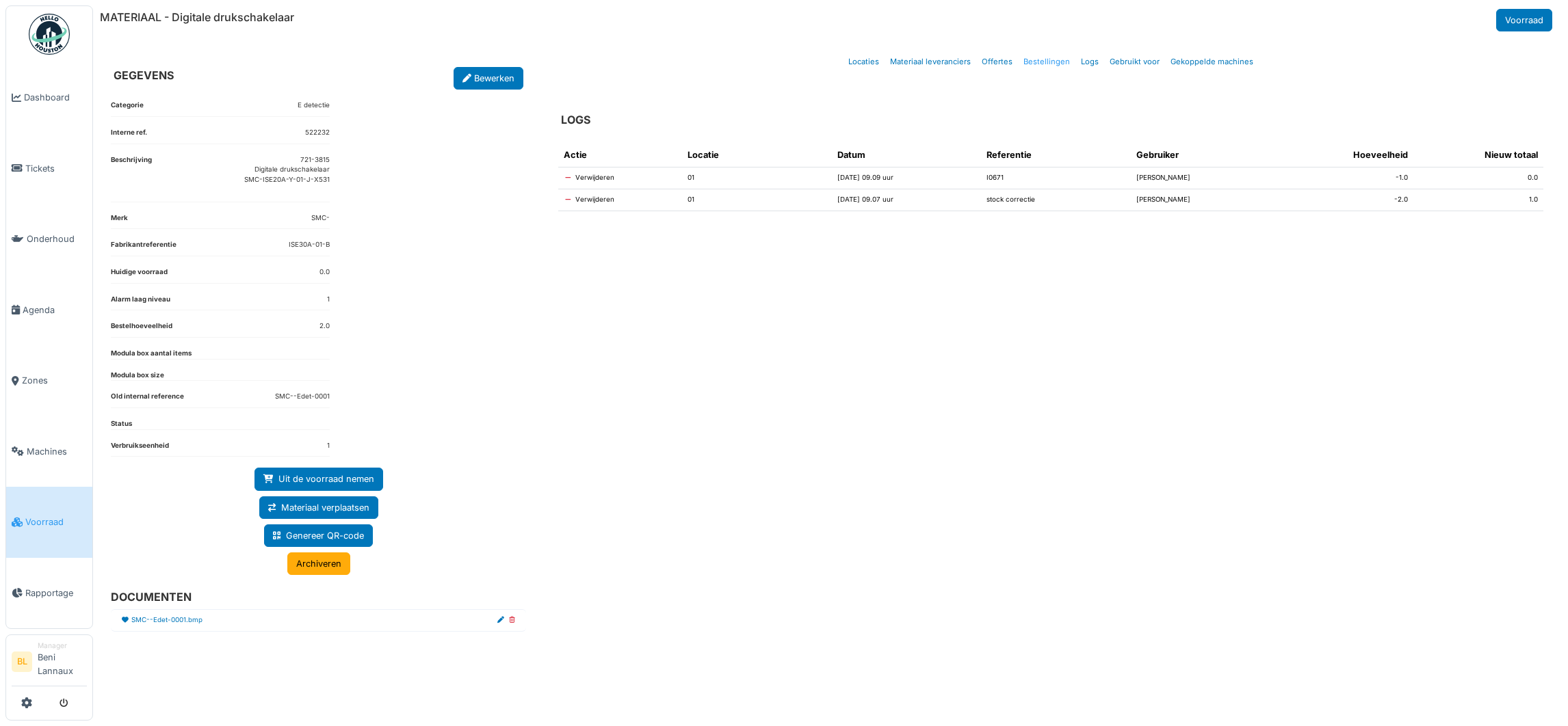
click at [1043, 63] on link "Bestellingen" at bounding box center [1046, 62] width 58 height 32
select select "***"
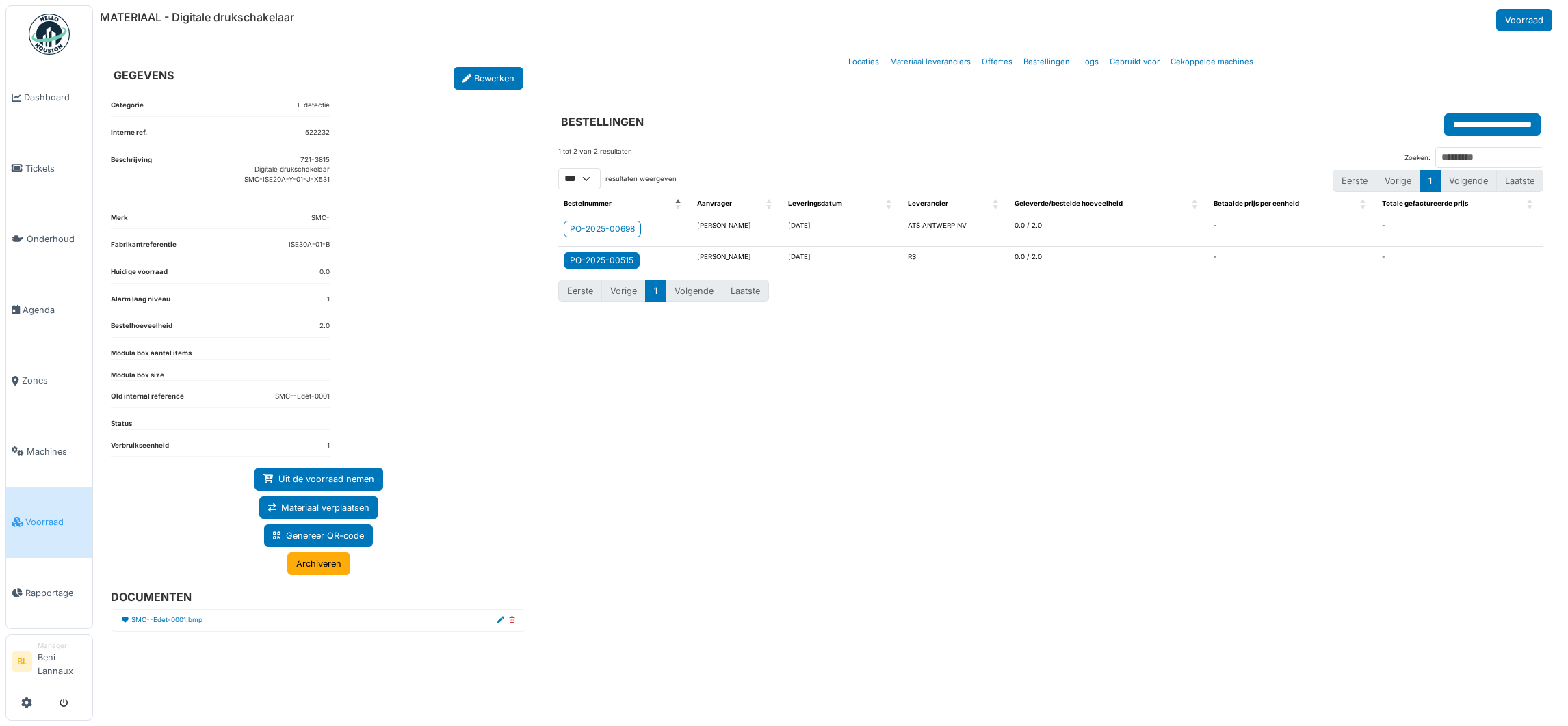
click at [610, 265] on div "PO-2025-00515" at bounding box center [601, 260] width 63 height 12
